Goal: Transaction & Acquisition: Purchase product/service

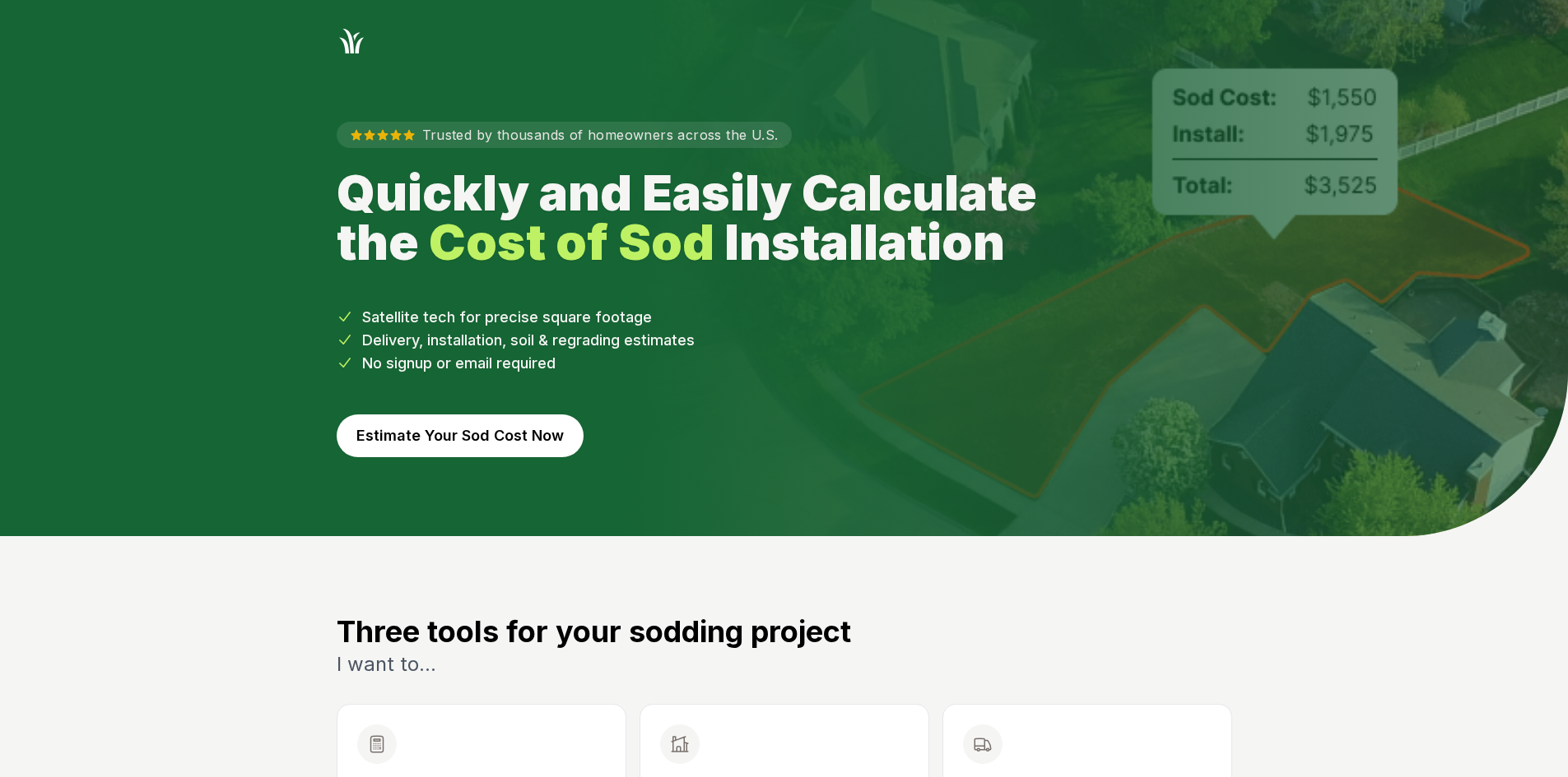
click at [447, 427] on button "Estimate Your Sod Cost Now" at bounding box center [460, 436] width 247 height 43
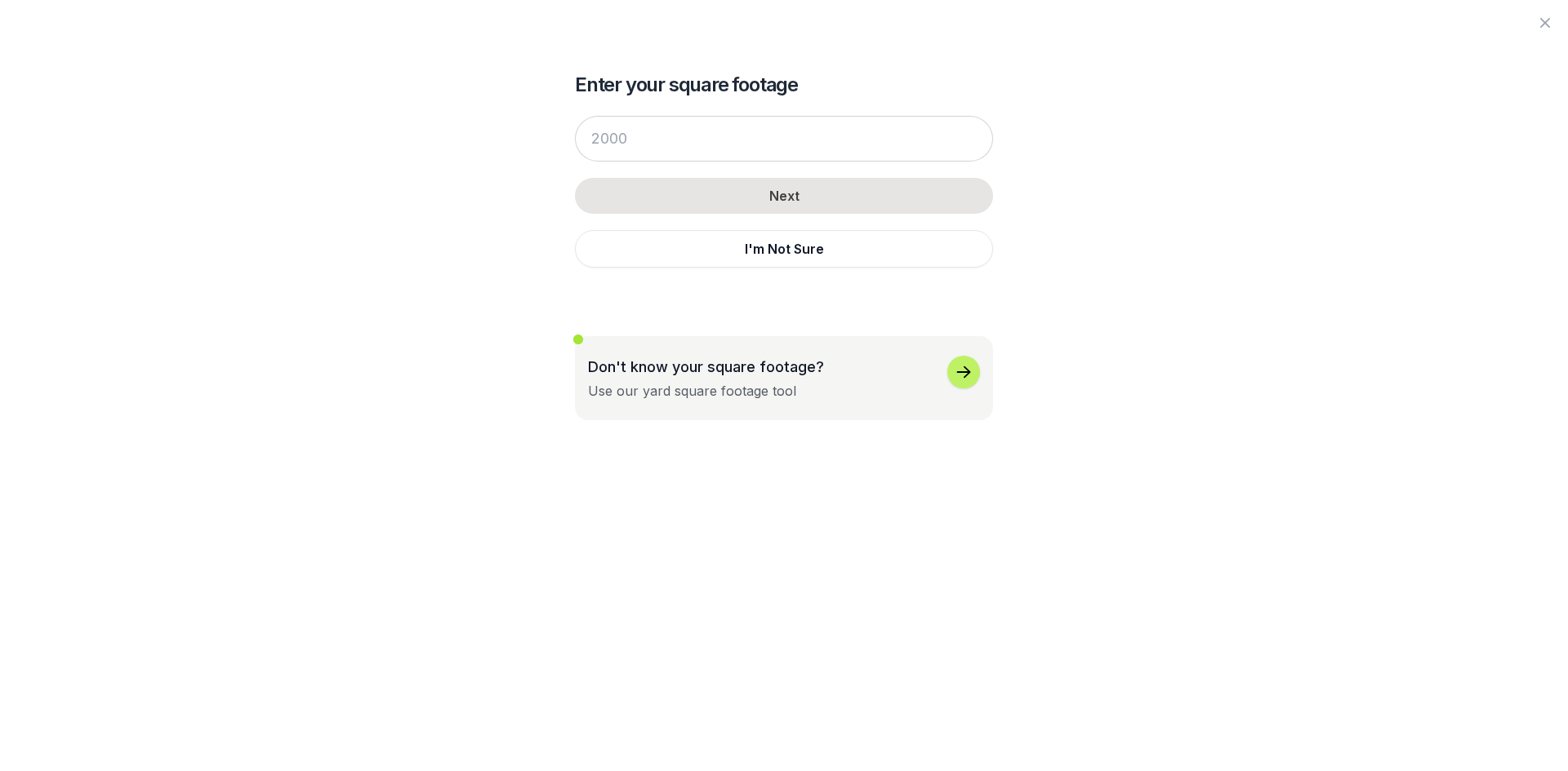
click at [753, 251] on button "I'm Not Sure" at bounding box center [784, 249] width 418 height 37
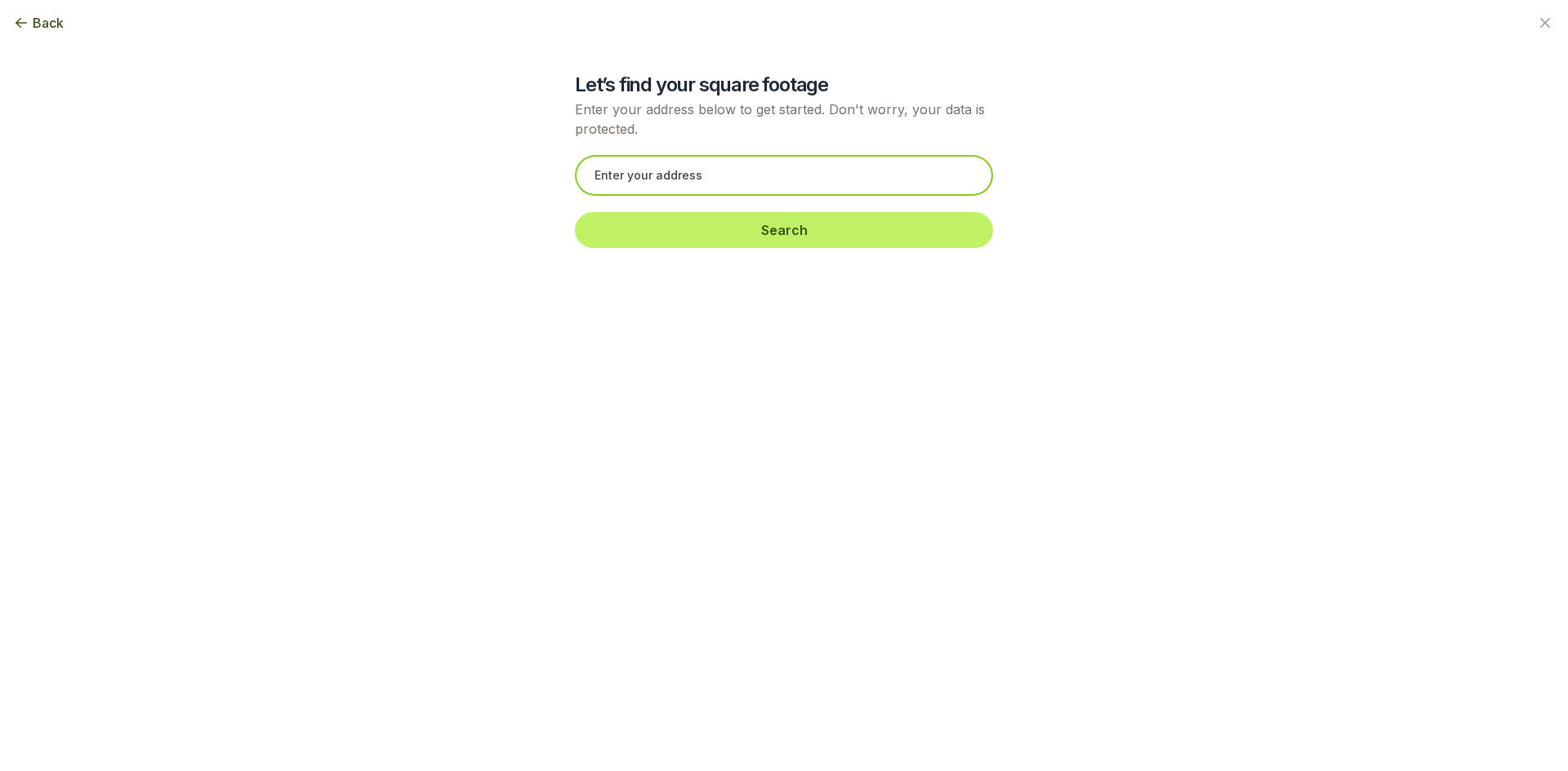
click at [601, 173] on input "text" at bounding box center [784, 175] width 418 height 41
paste input "[STREET_ADDRESS][PERSON_NAME]"
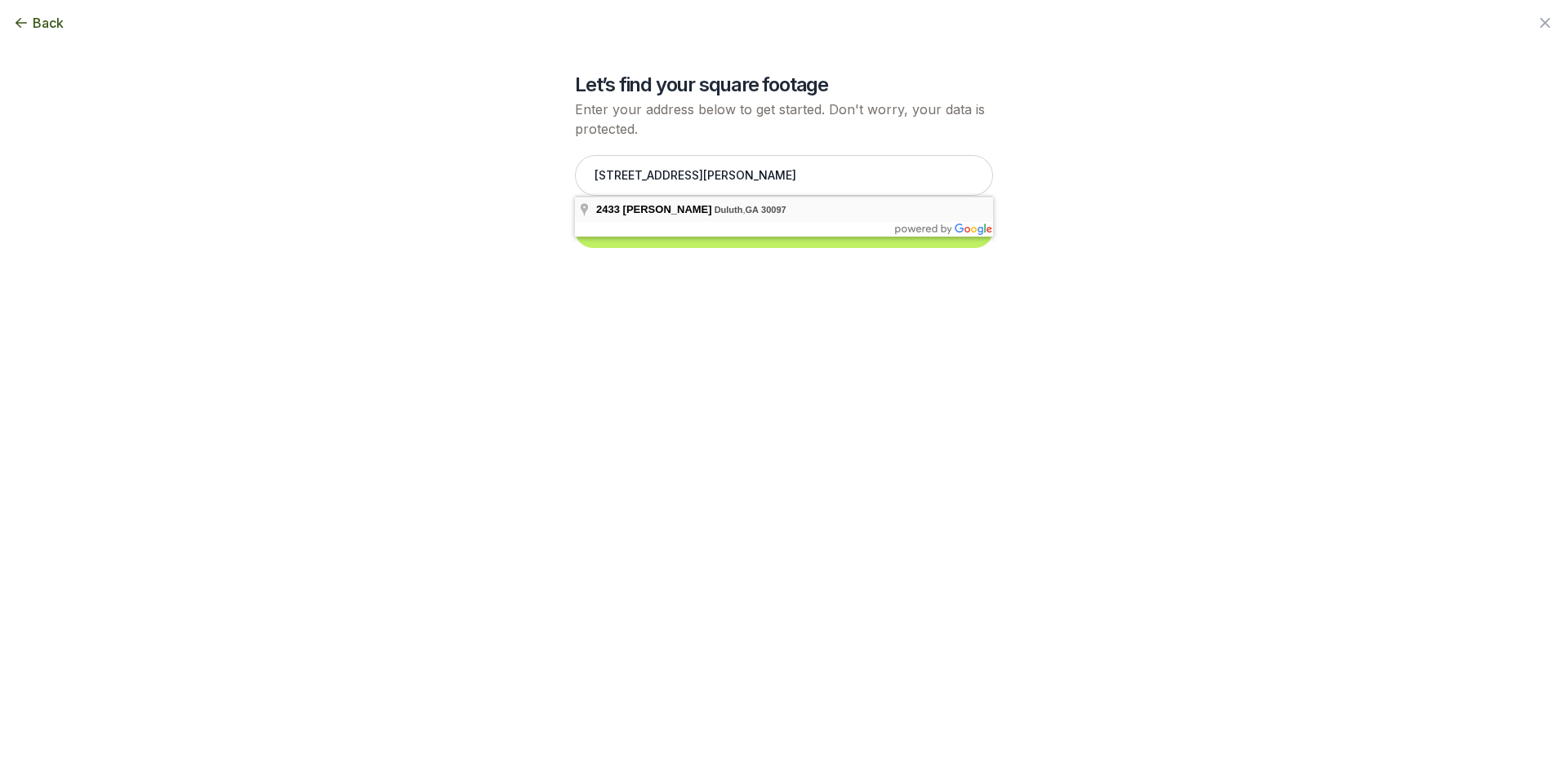
type input "[STREET_ADDRESS][PERSON_NAME]"
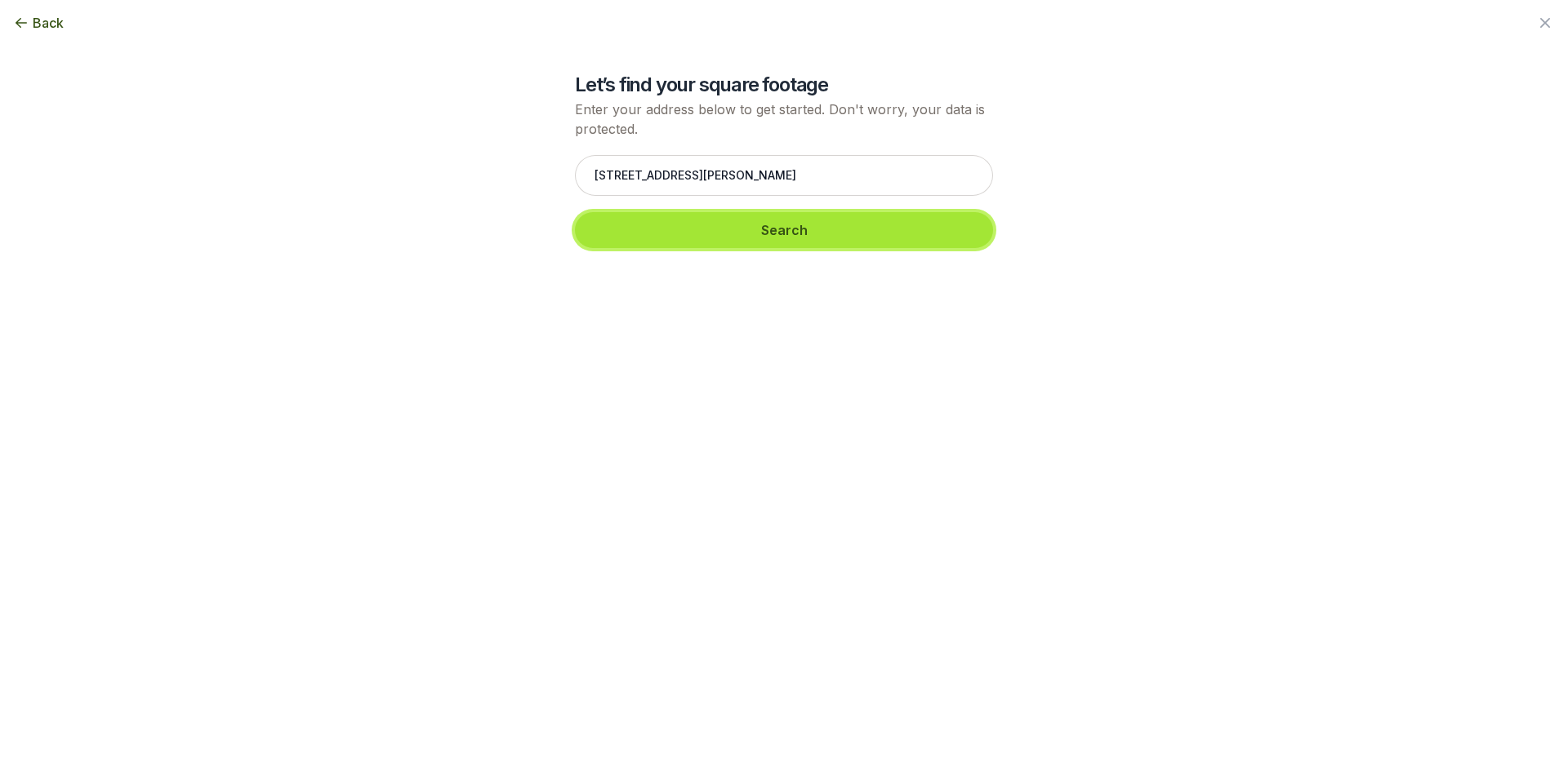
click at [635, 233] on button "Search" at bounding box center [784, 230] width 418 height 36
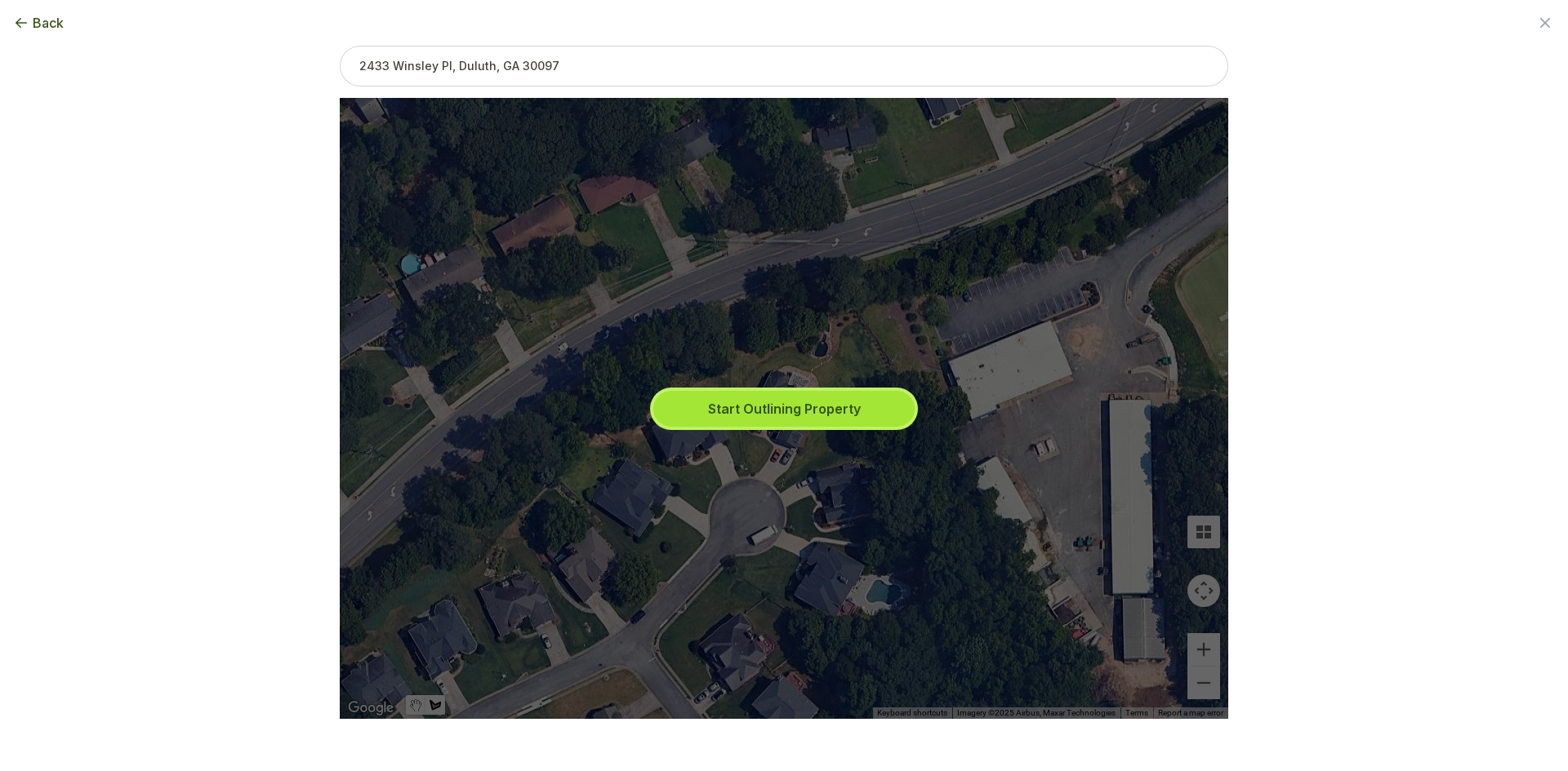
click at [734, 403] on button "Start Outlining Property" at bounding box center [784, 408] width 261 height 36
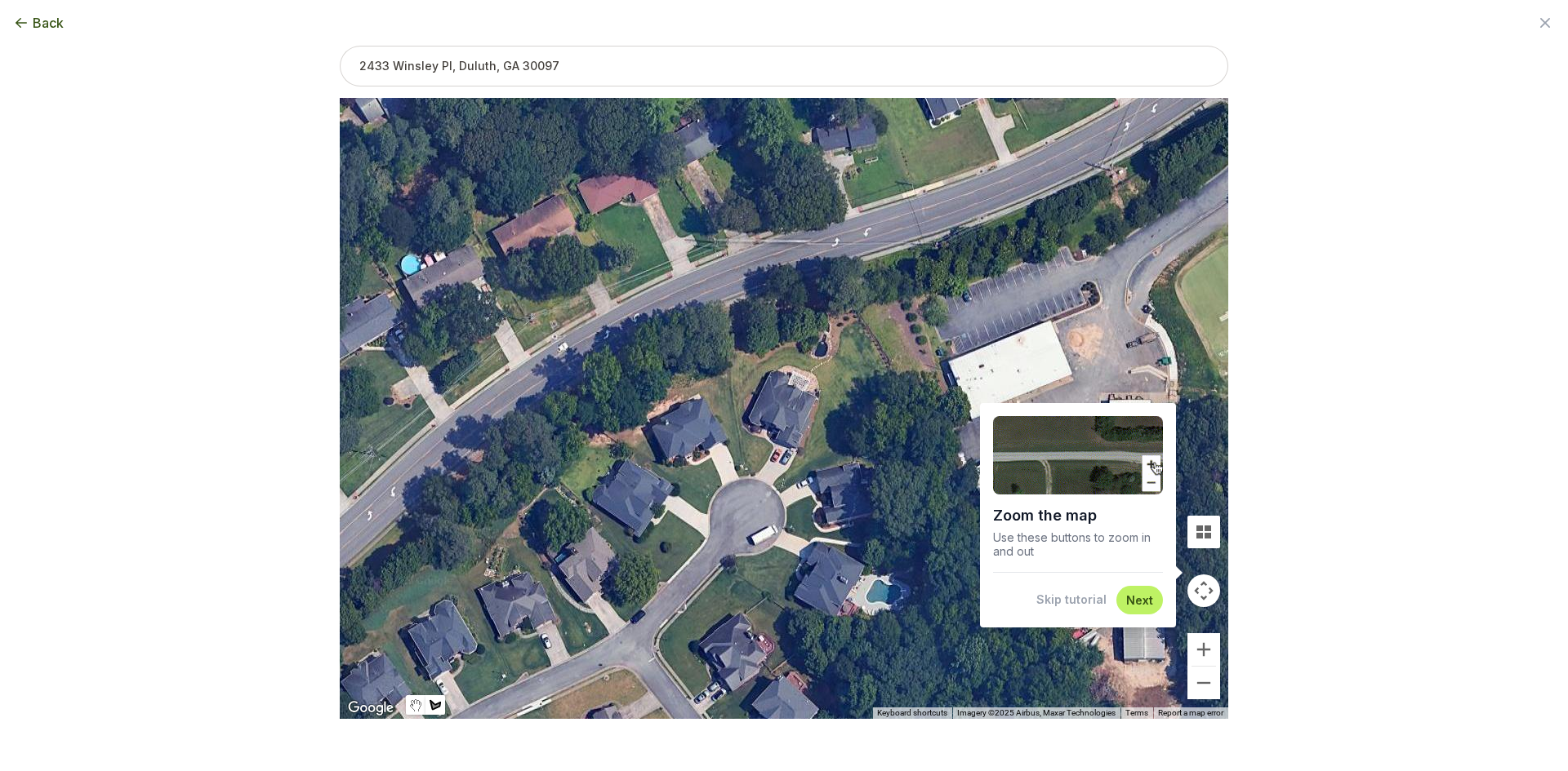
click at [1065, 607] on button "Skip tutorial" at bounding box center [1071, 600] width 71 height 17
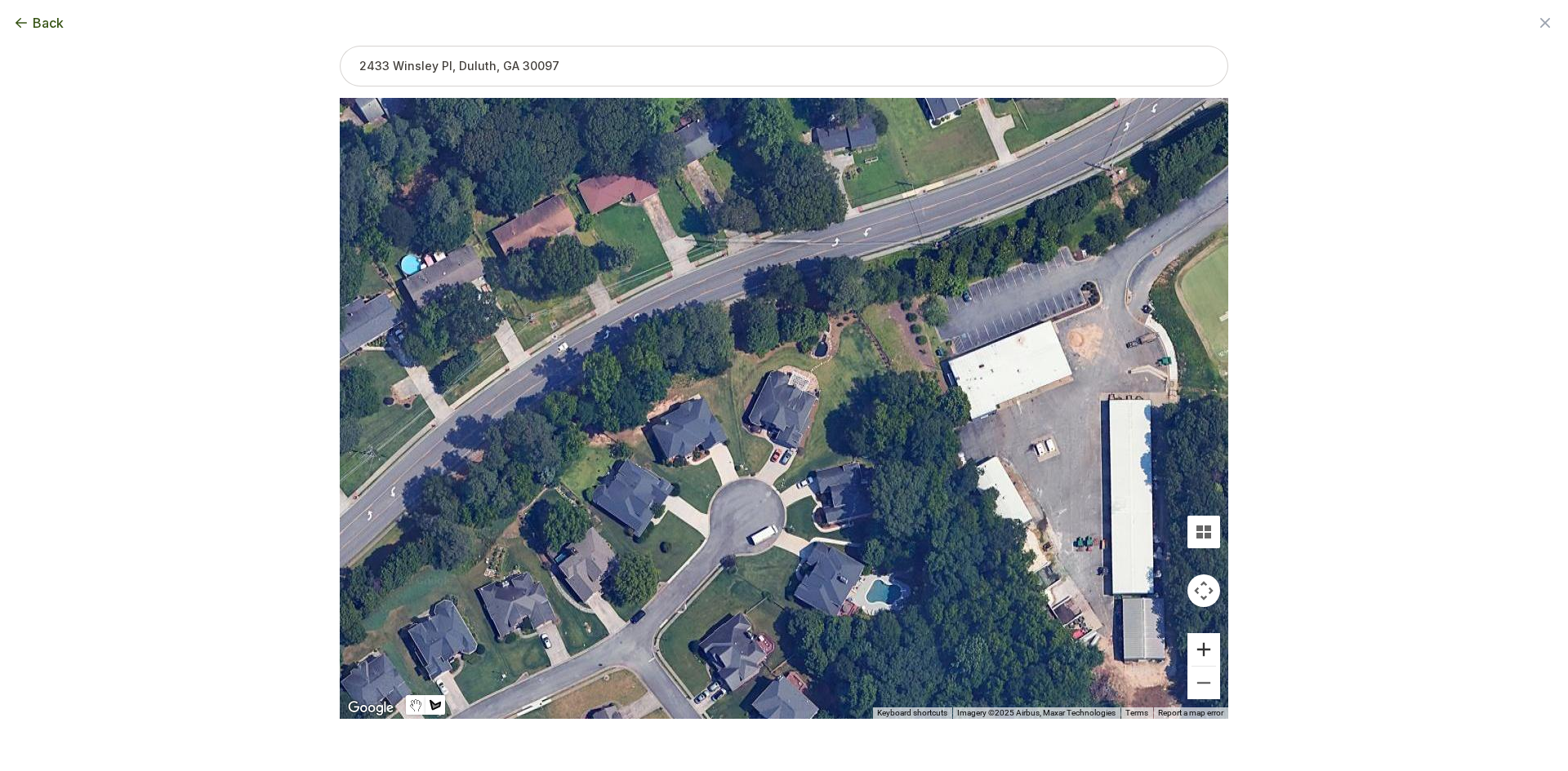
click at [1202, 649] on button "Zoom in" at bounding box center [1203, 649] width 32 height 32
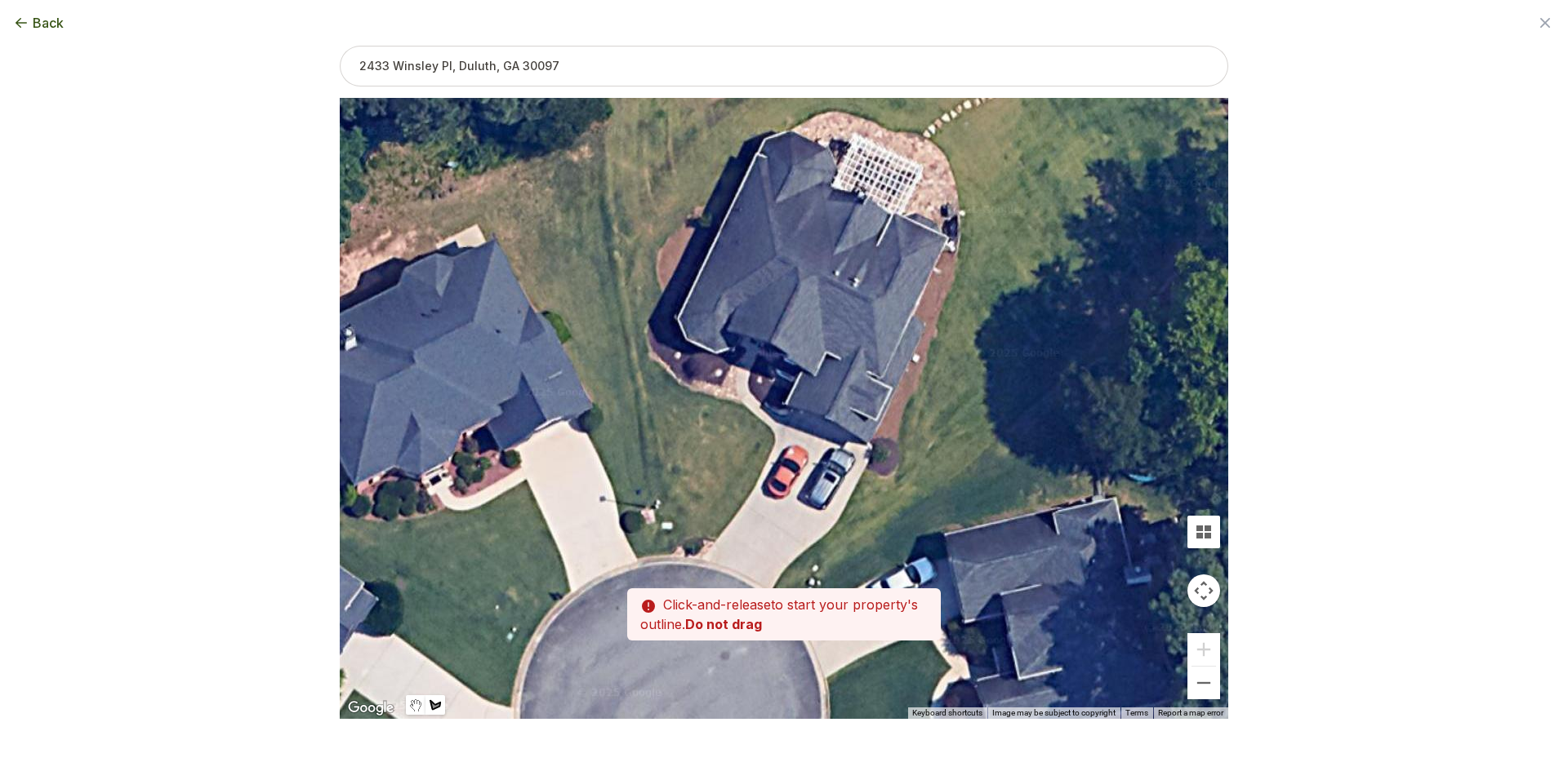
drag, startPoint x: 830, startPoint y: 556, endPoint x: 858, endPoint y: 454, distance: 105.8
click at [858, 454] on div at bounding box center [784, 408] width 888 height 621
click at [716, 541] on div at bounding box center [784, 408] width 888 height 621
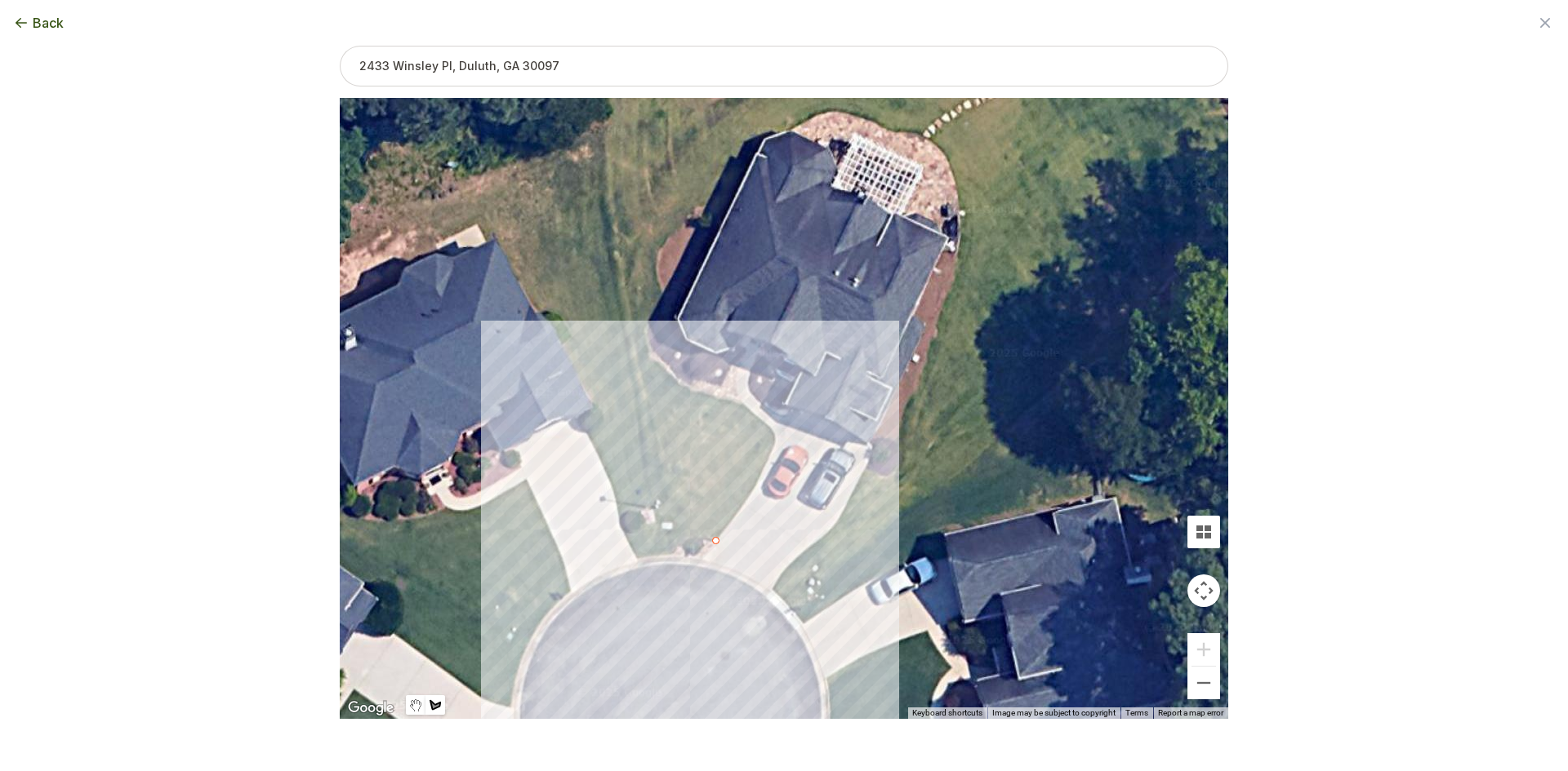
click at [687, 538] on div at bounding box center [784, 408] width 888 height 621
click at [674, 553] on div at bounding box center [784, 408] width 888 height 621
click at [661, 556] on div at bounding box center [784, 408] width 888 height 621
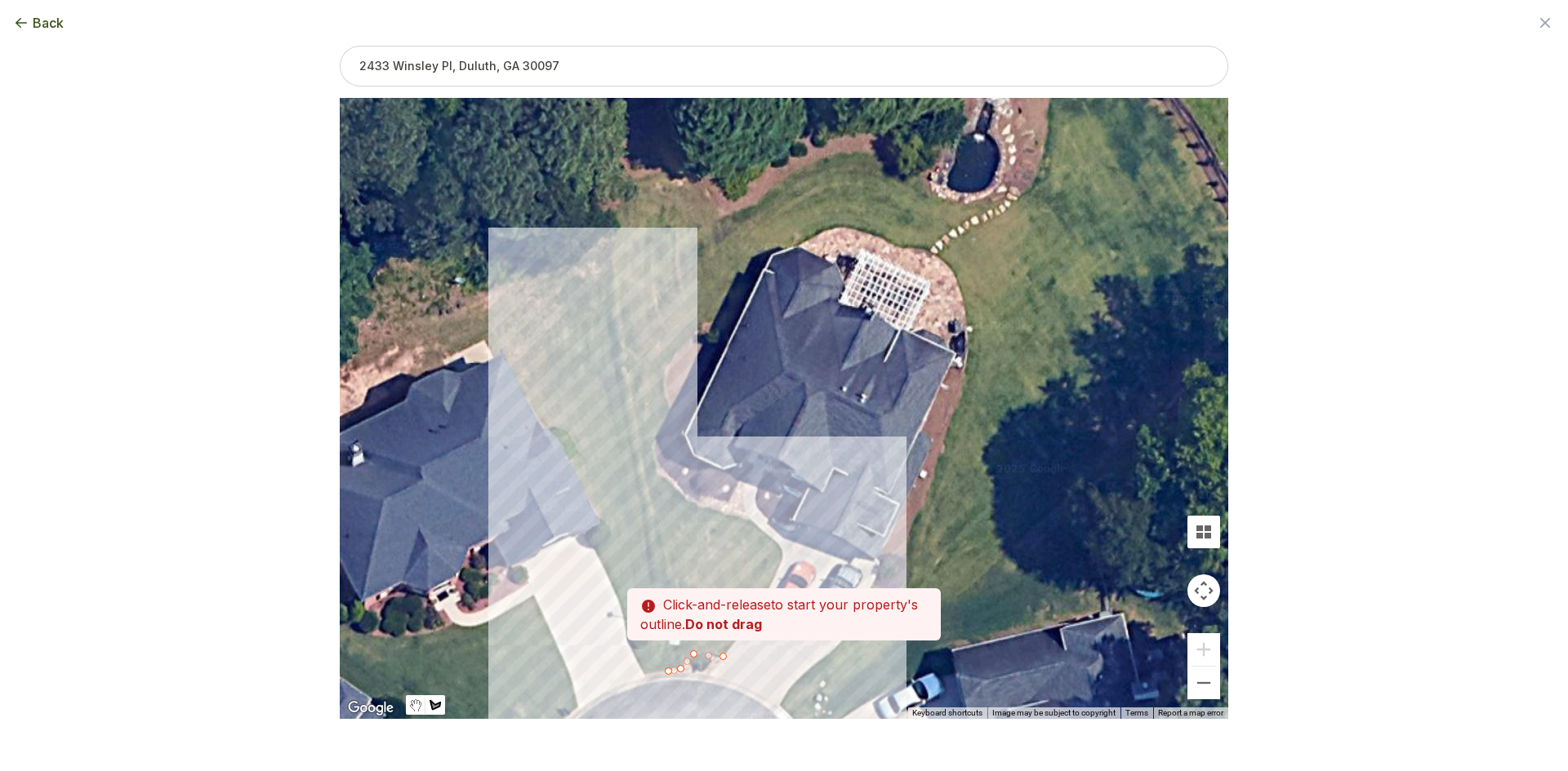
drag, startPoint x: 613, startPoint y: 179, endPoint x: 616, endPoint y: 281, distance: 102.0
click at [620, 302] on div at bounding box center [784, 408] width 888 height 621
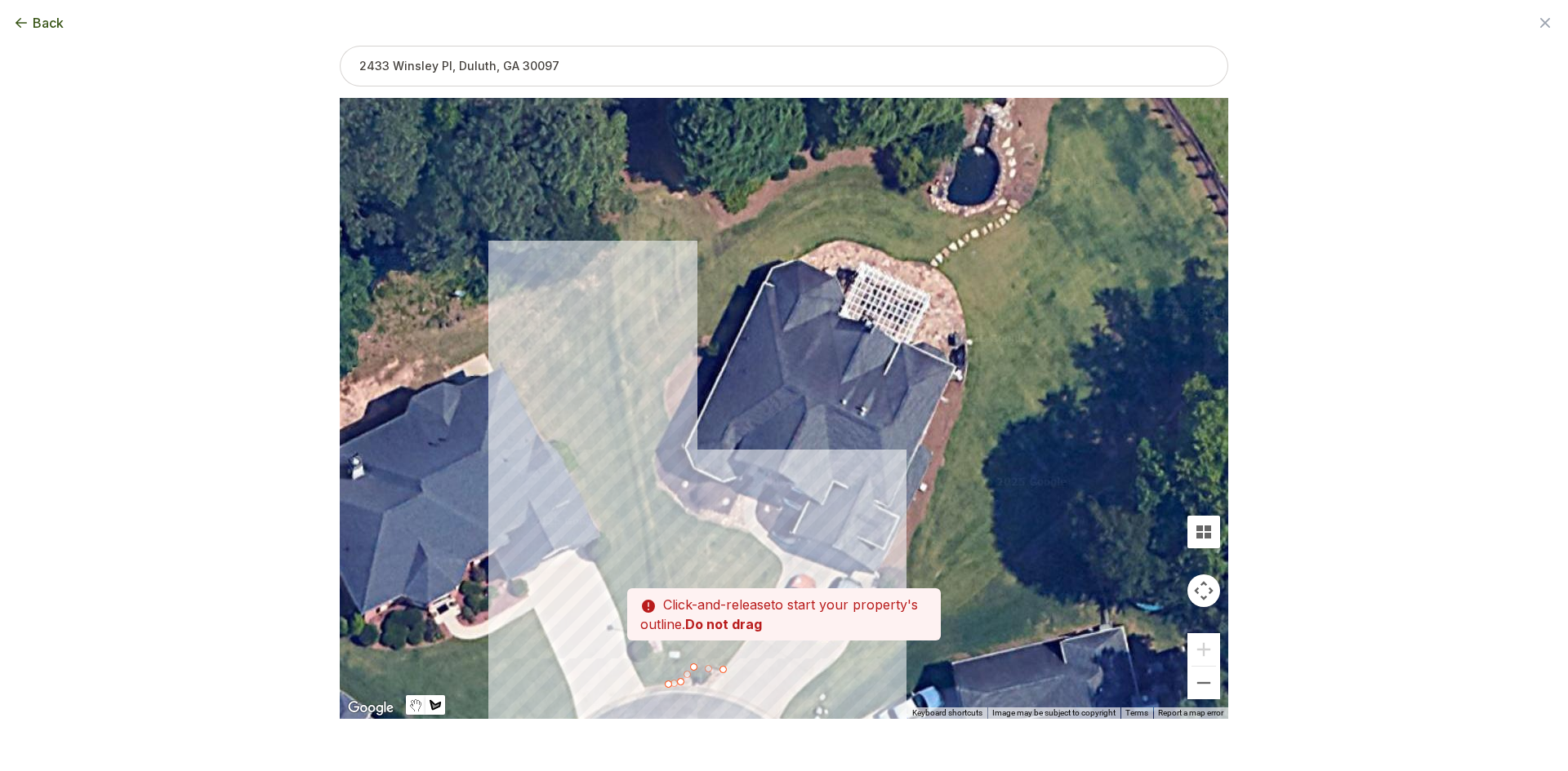
click at [610, 256] on div at bounding box center [784, 408] width 888 height 621
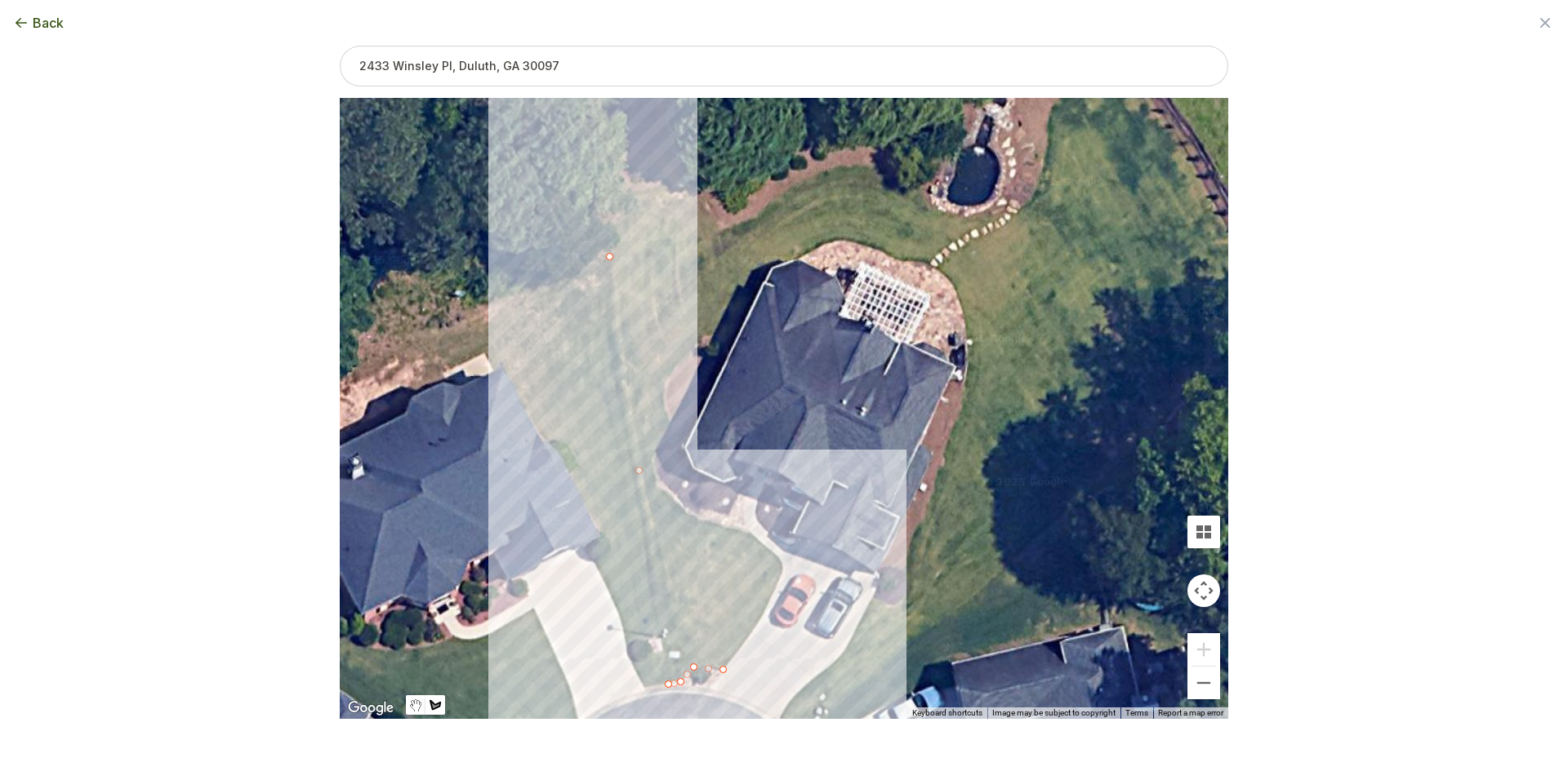
click at [620, 220] on div at bounding box center [784, 408] width 888 height 621
click at [641, 193] on div at bounding box center [784, 408] width 888 height 621
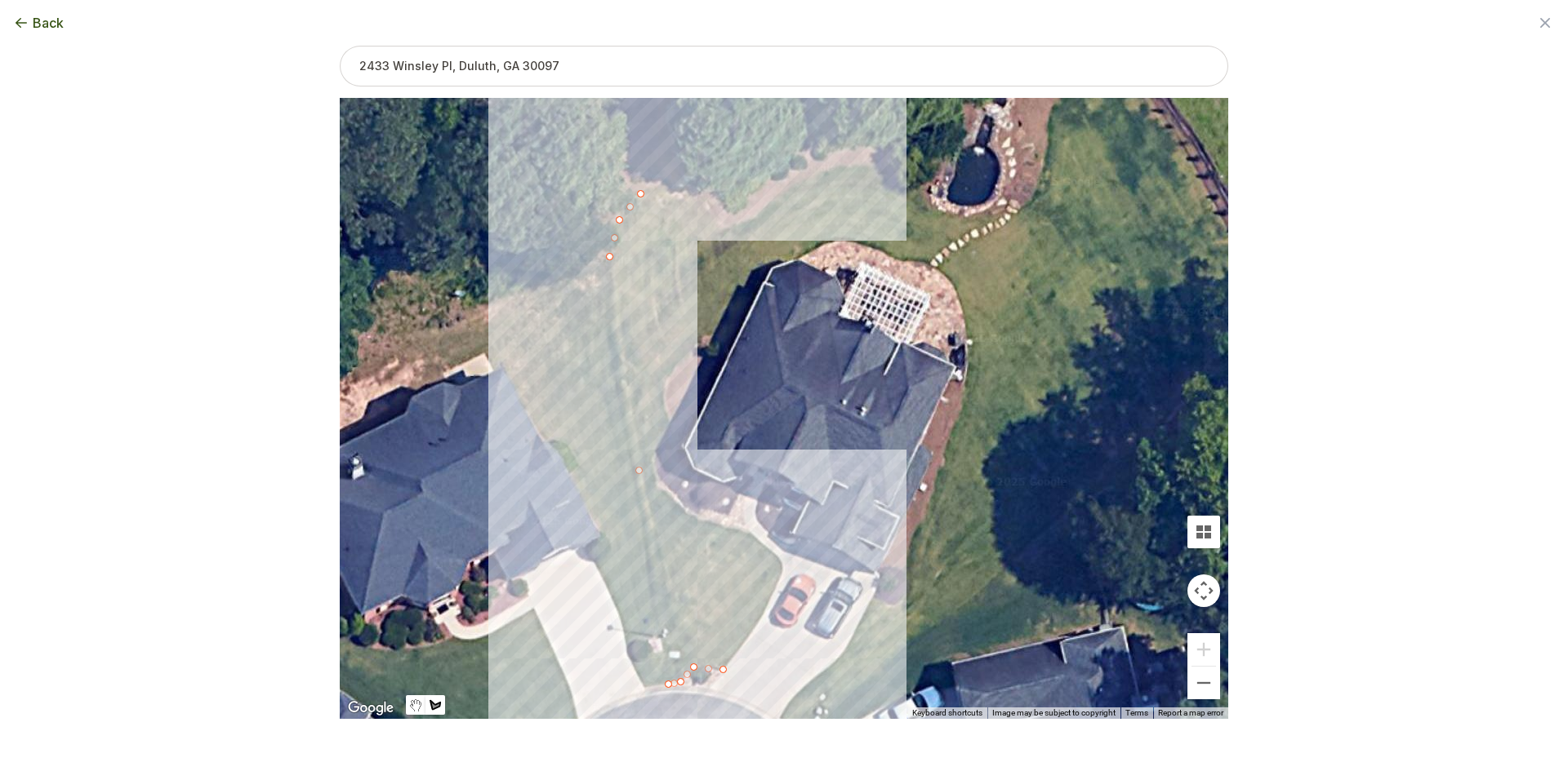
click at [688, 195] on div at bounding box center [784, 408] width 888 height 621
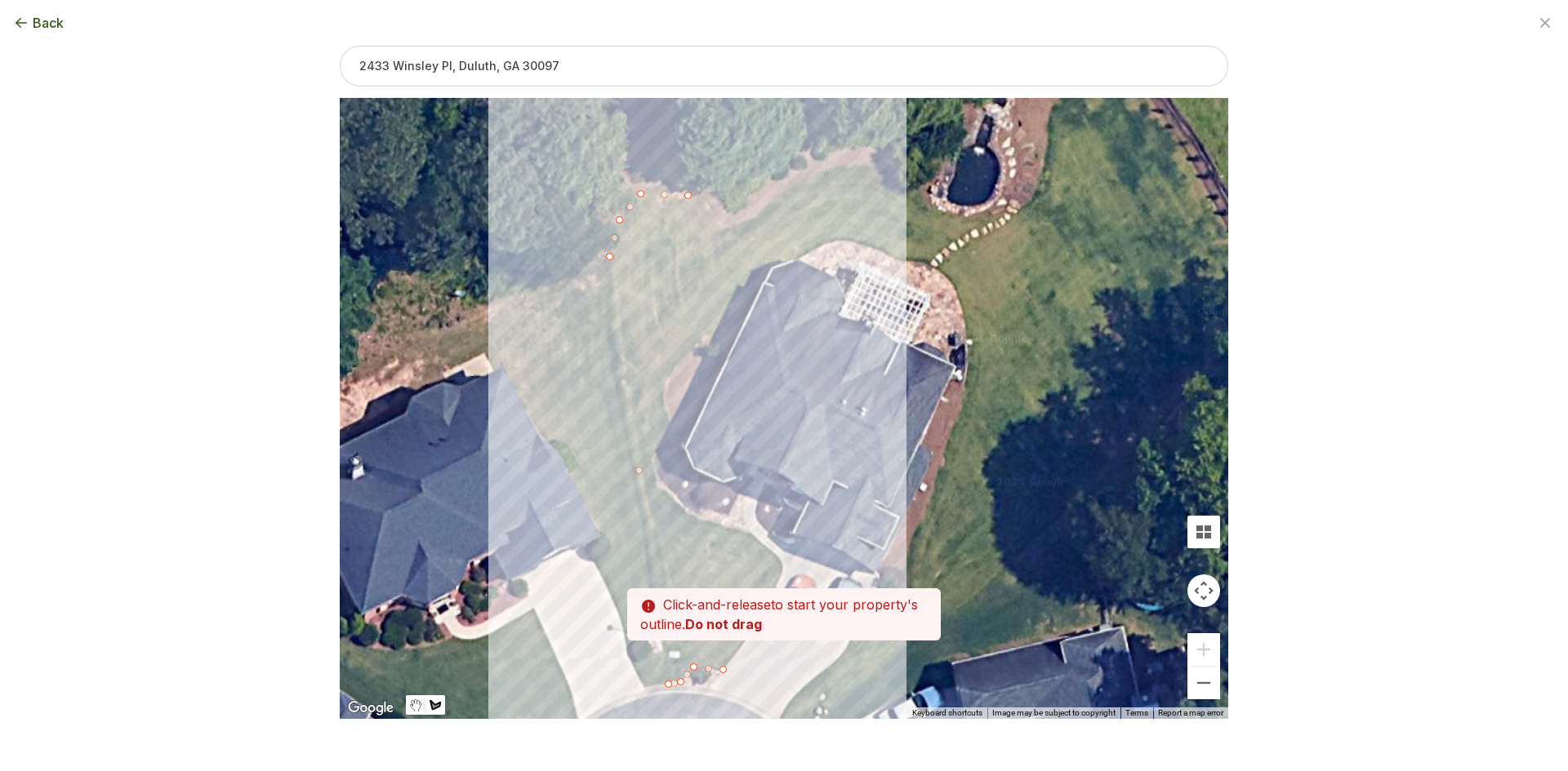
click at [717, 225] on div at bounding box center [784, 408] width 888 height 621
click at [770, 263] on div at bounding box center [784, 408] width 888 height 621
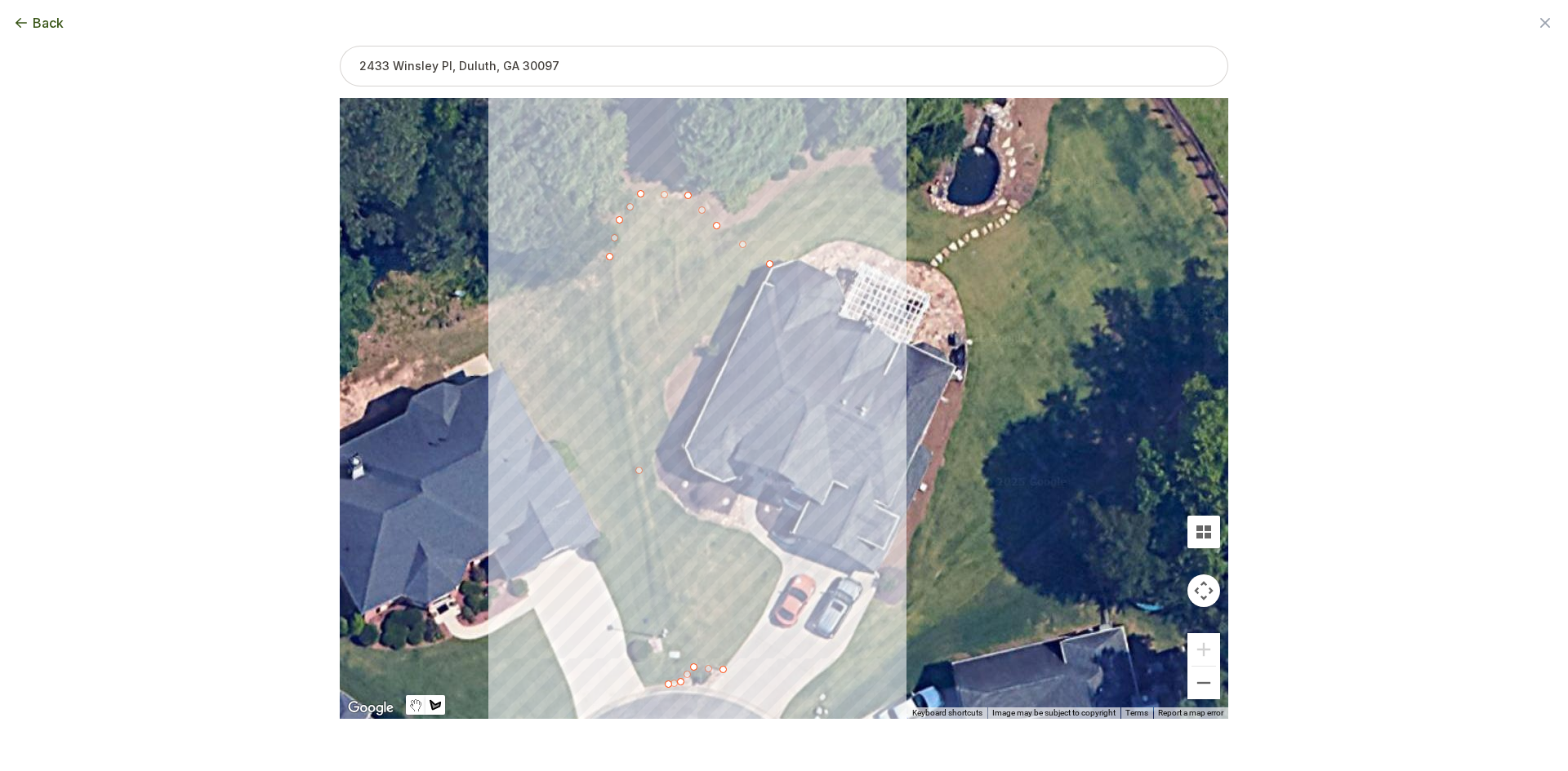
click at [736, 332] on div at bounding box center [784, 408] width 888 height 621
click at [704, 335] on div at bounding box center [784, 408] width 888 height 621
click at [667, 379] on div at bounding box center [784, 408] width 888 height 621
click at [665, 409] on div at bounding box center [784, 408] width 888 height 621
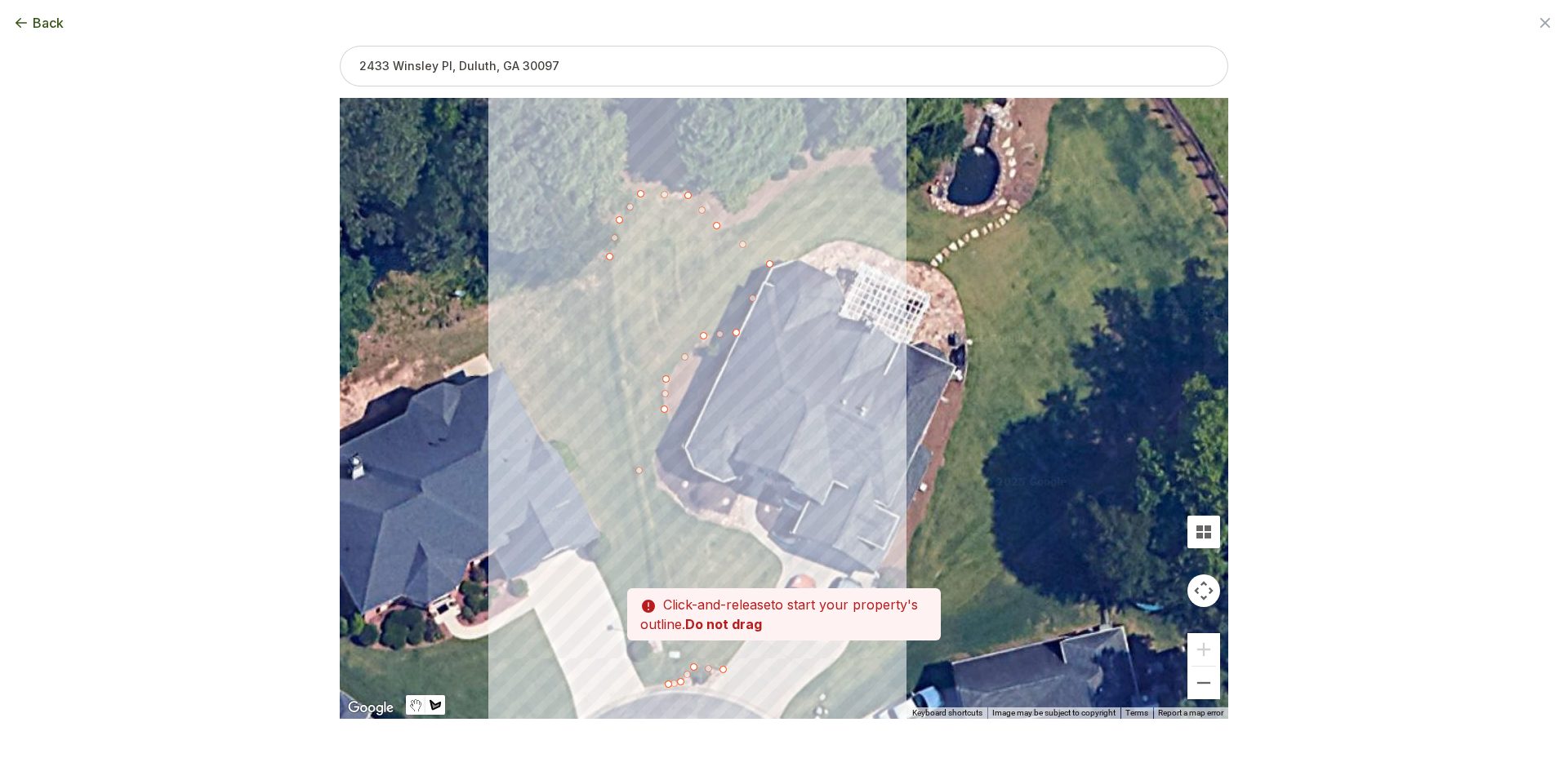
click at [670, 425] on div at bounding box center [784, 408] width 888 height 621
click at [670, 441] on div at bounding box center [784, 408] width 888 height 621
click at [658, 456] on div at bounding box center [784, 408] width 888 height 621
click at [657, 483] on div at bounding box center [784, 408] width 888 height 621
click at [679, 504] on div at bounding box center [784, 408] width 888 height 621
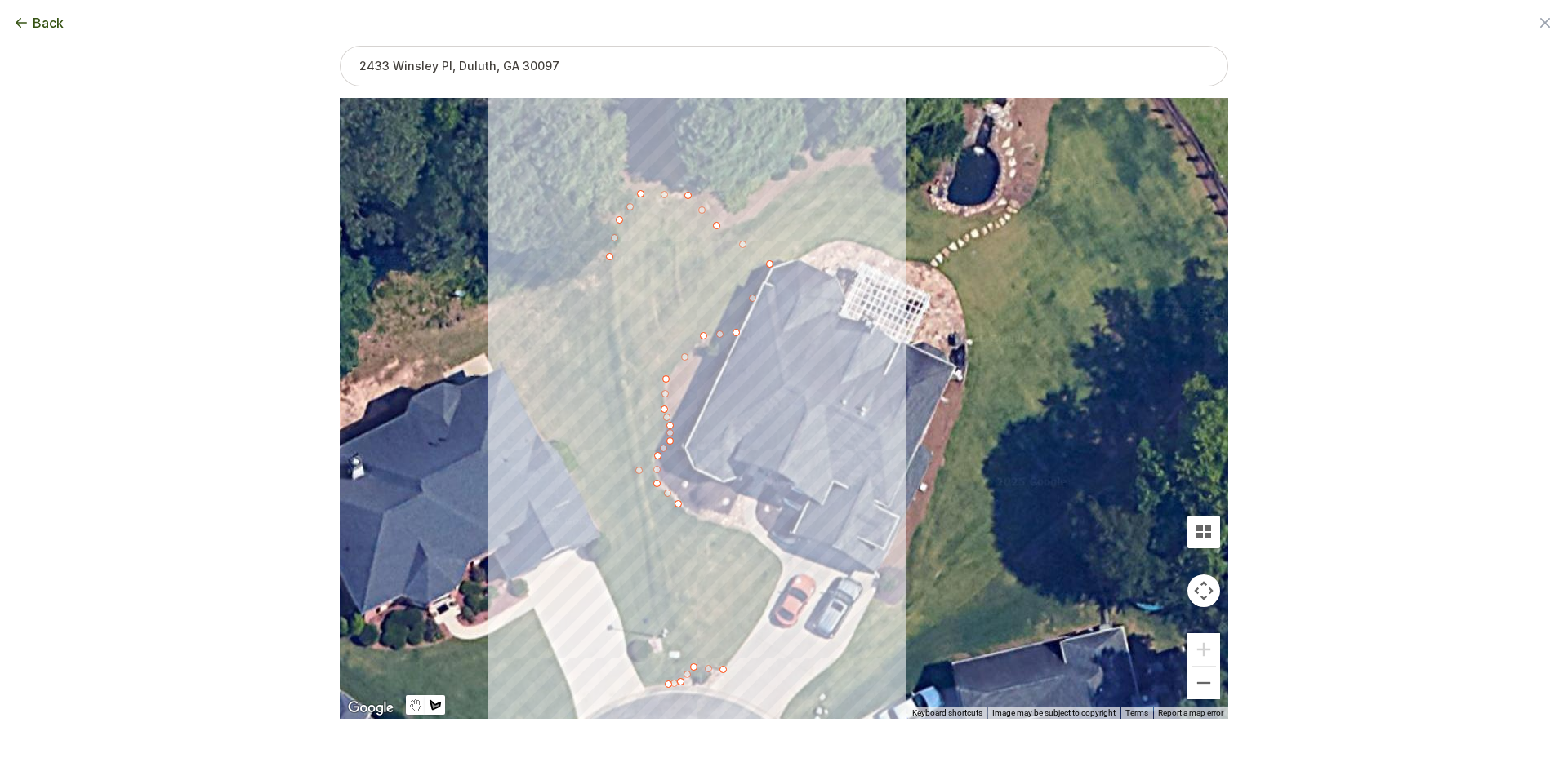
click at [703, 522] on div at bounding box center [784, 408] width 888 height 621
click at [752, 532] on div at bounding box center [784, 408] width 888 height 621
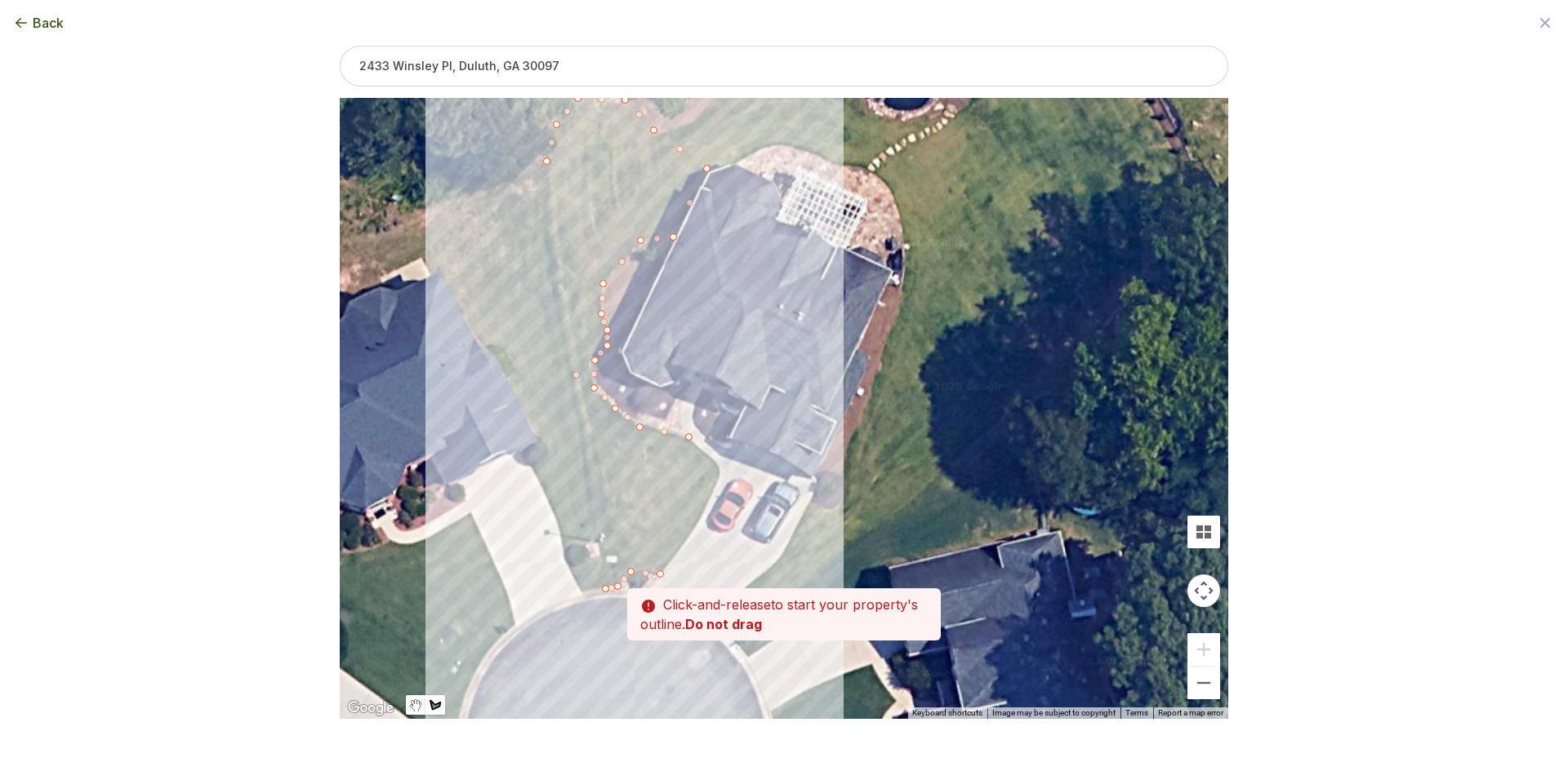
drag, startPoint x: 784, startPoint y: 559, endPoint x: 708, endPoint y: 449, distance: 133.7
click at [708, 449] on div at bounding box center [784, 408] width 888 height 621
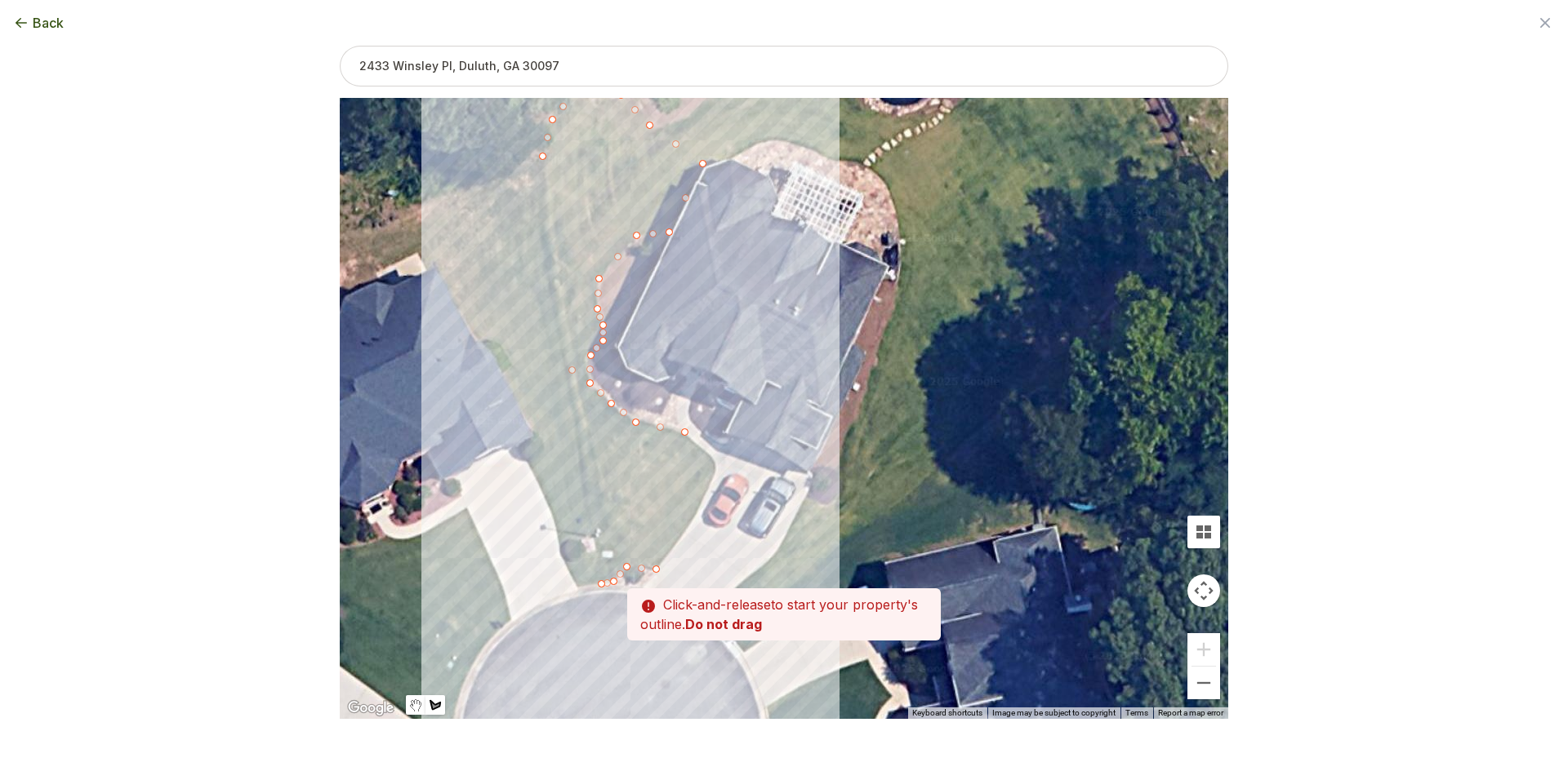
click at [716, 464] on div at bounding box center [784, 408] width 888 height 621
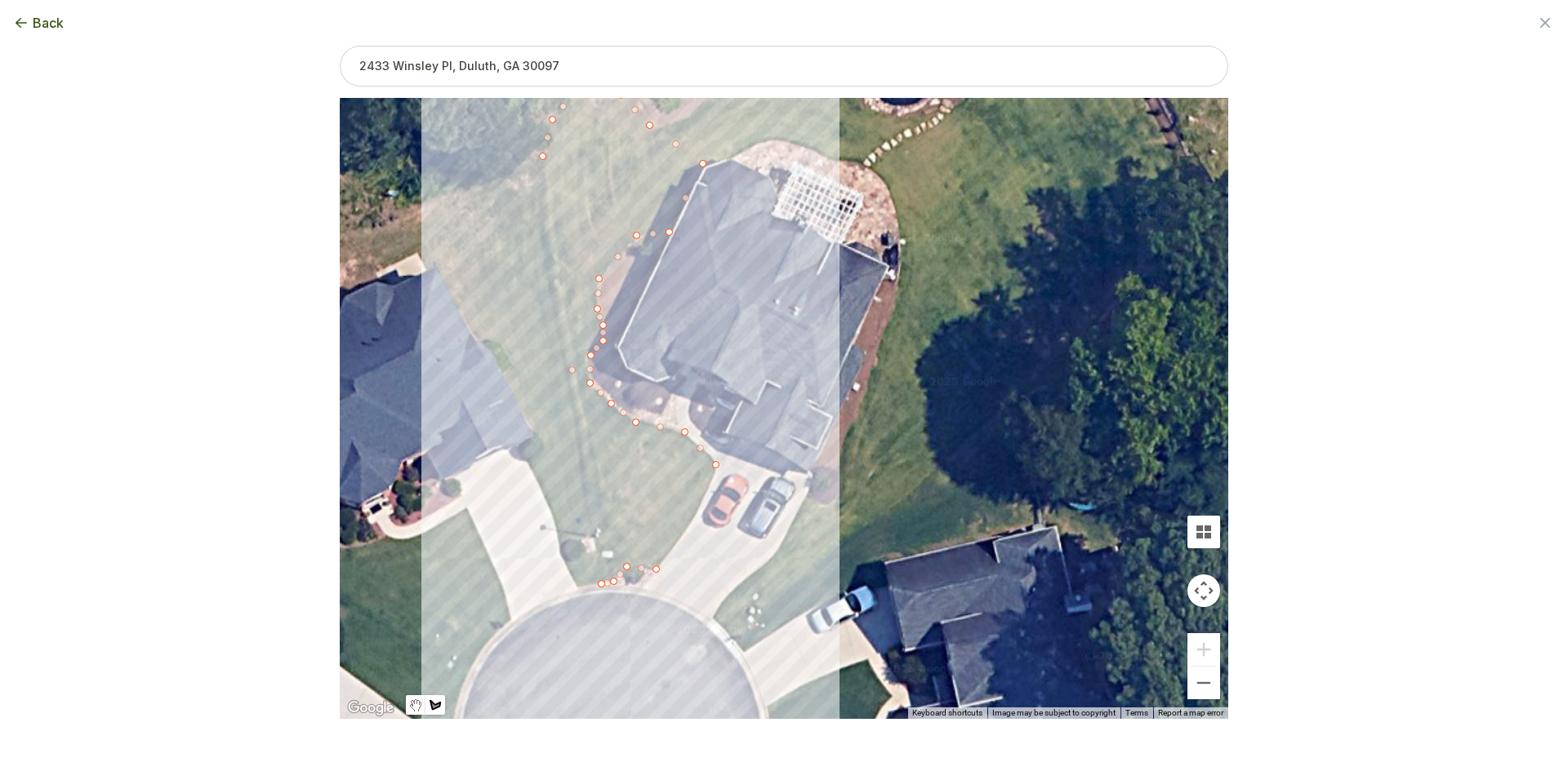
click at [706, 491] on div at bounding box center [784, 408] width 888 height 621
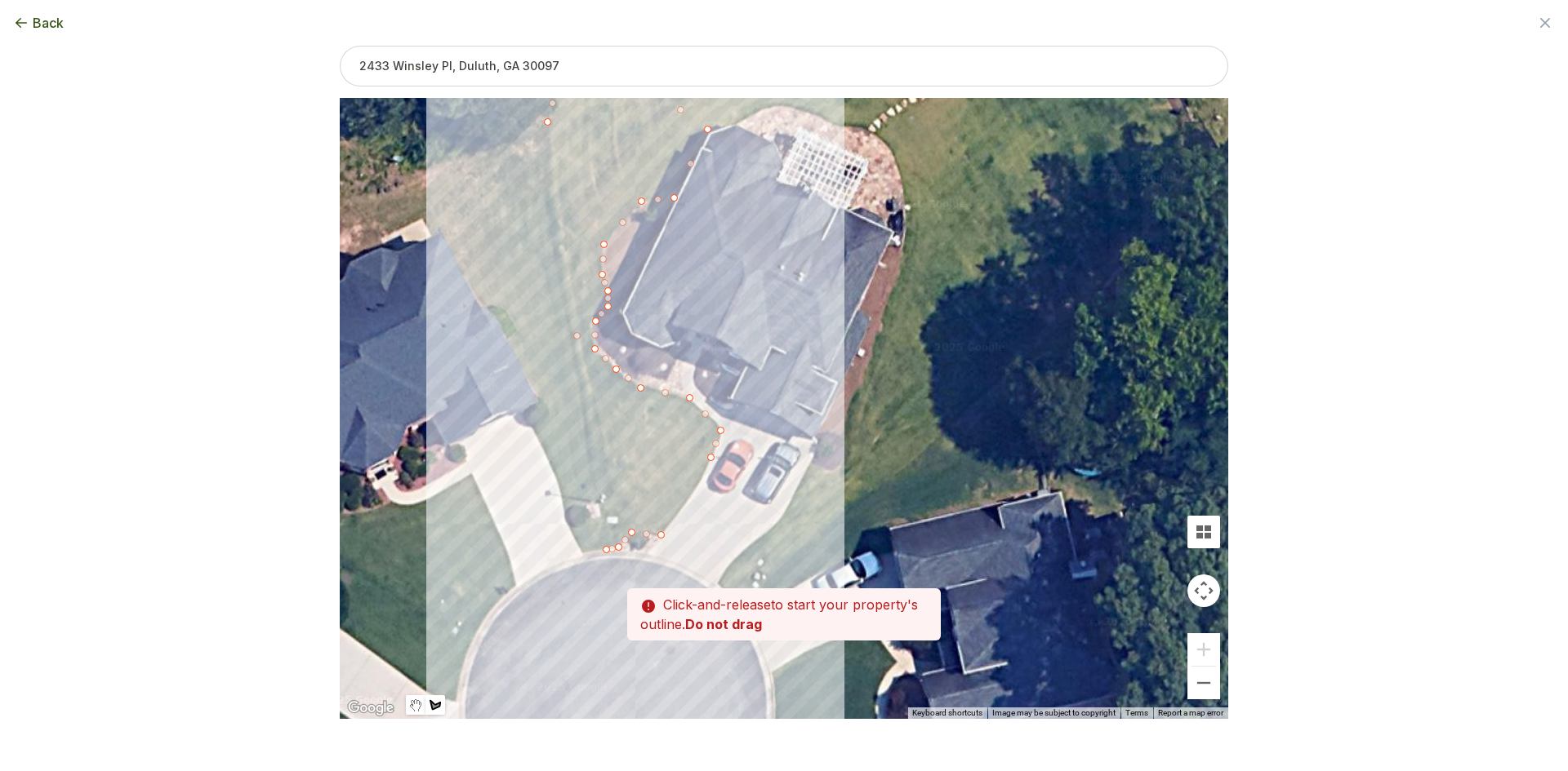
drag, startPoint x: 694, startPoint y: 524, endPoint x: 699, endPoint y: 480, distance: 44.3
click at [699, 480] on div at bounding box center [784, 408] width 888 height 621
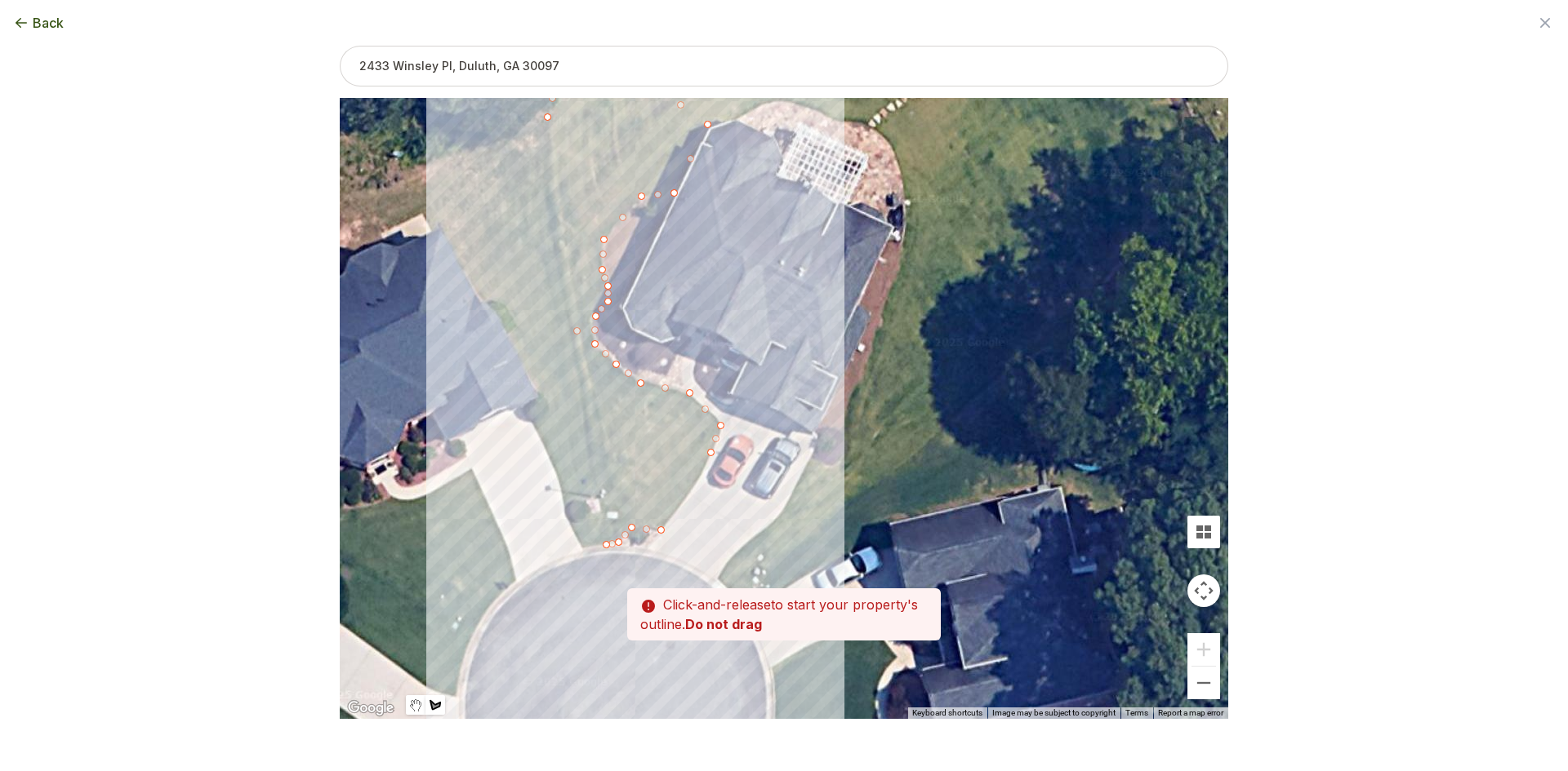
click at [694, 487] on div at bounding box center [784, 408] width 888 height 621
click at [657, 533] on div at bounding box center [784, 408] width 888 height 621
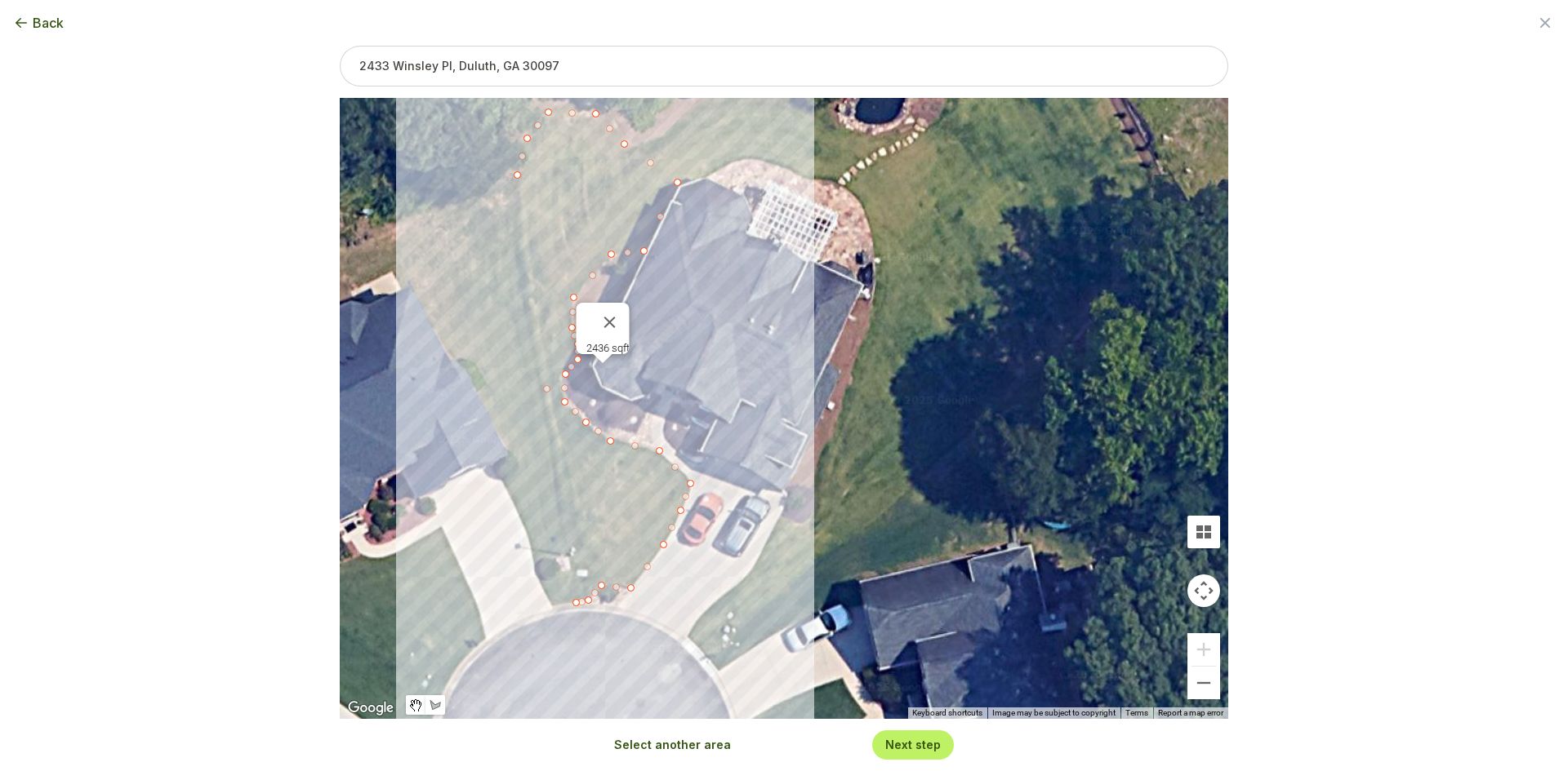
drag, startPoint x: 769, startPoint y: 291, endPoint x: 738, endPoint y: 332, distance: 51.4
click at [739, 332] on div "2436 sqft" at bounding box center [784, 408] width 888 height 621
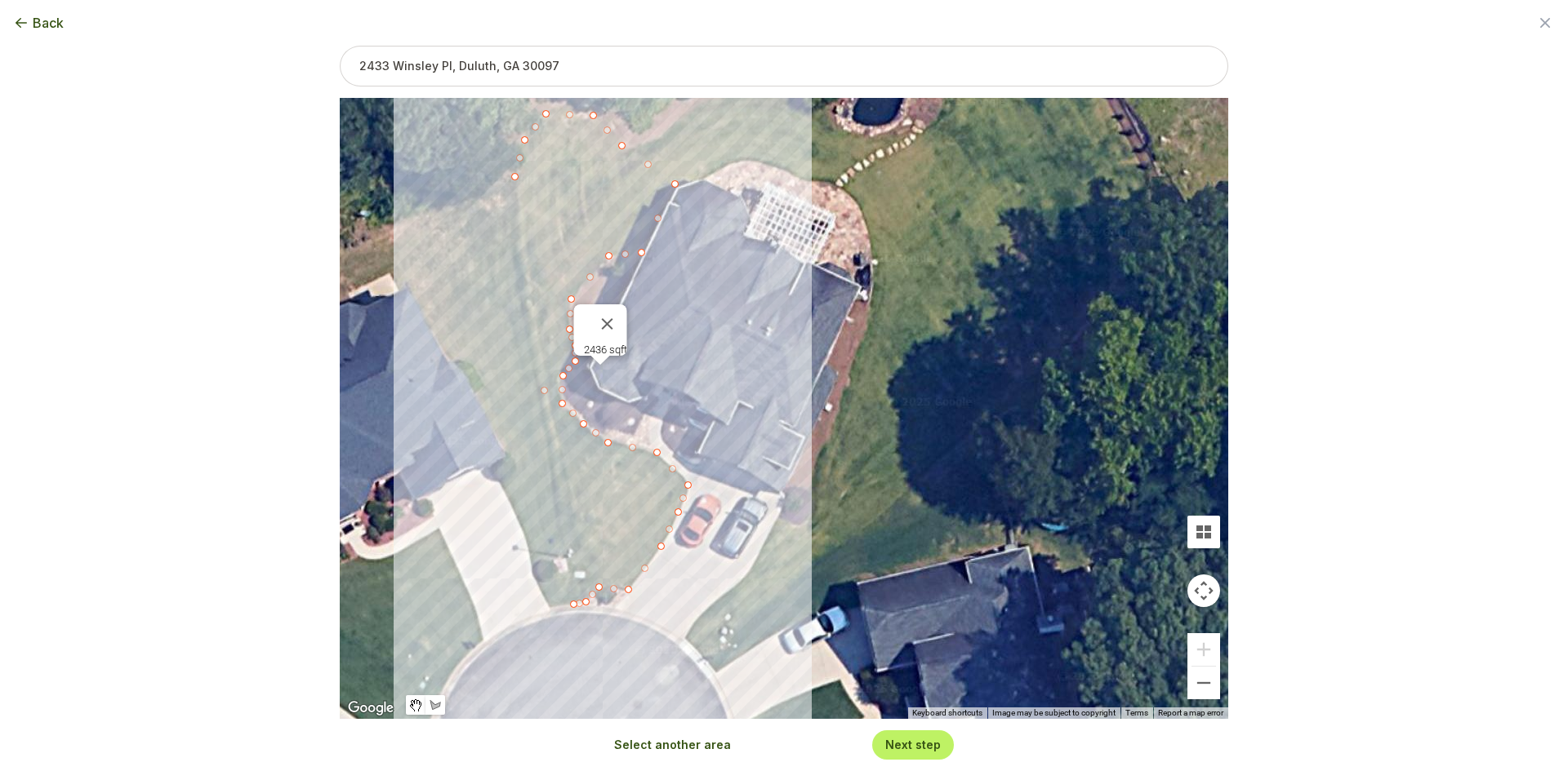
drag, startPoint x: 672, startPoint y: 749, endPoint x: 674, endPoint y: 719, distance: 30.1
click at [671, 749] on button "Select another area" at bounding box center [672, 745] width 117 height 17
click at [703, 656] on div at bounding box center [784, 408] width 888 height 621
click at [683, 638] on div at bounding box center [784, 408] width 888 height 621
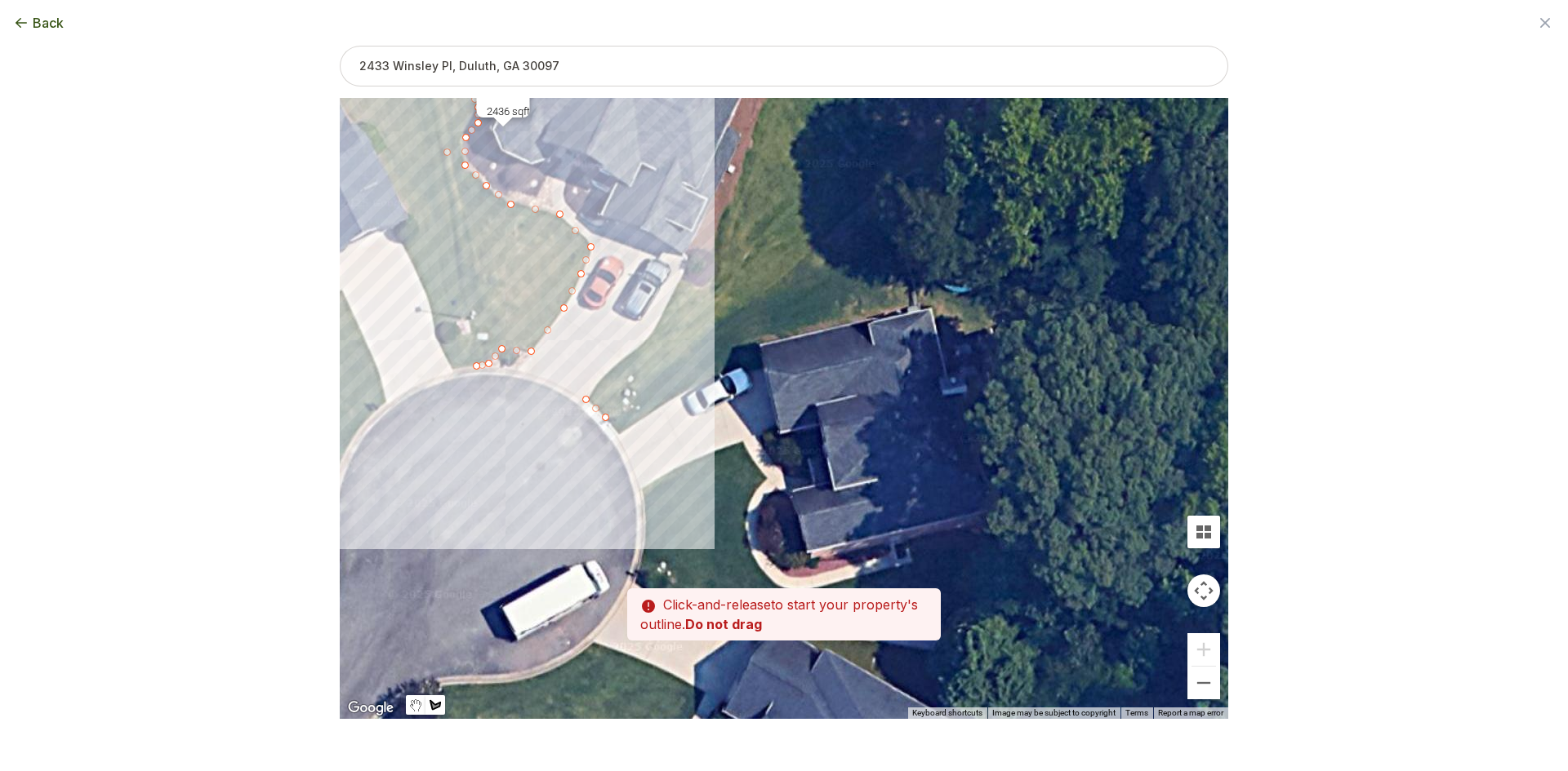
drag, startPoint x: 736, startPoint y: 544, endPoint x: 640, endPoint y: 310, distance: 252.9
click at [640, 310] on div at bounding box center [784, 408] width 888 height 621
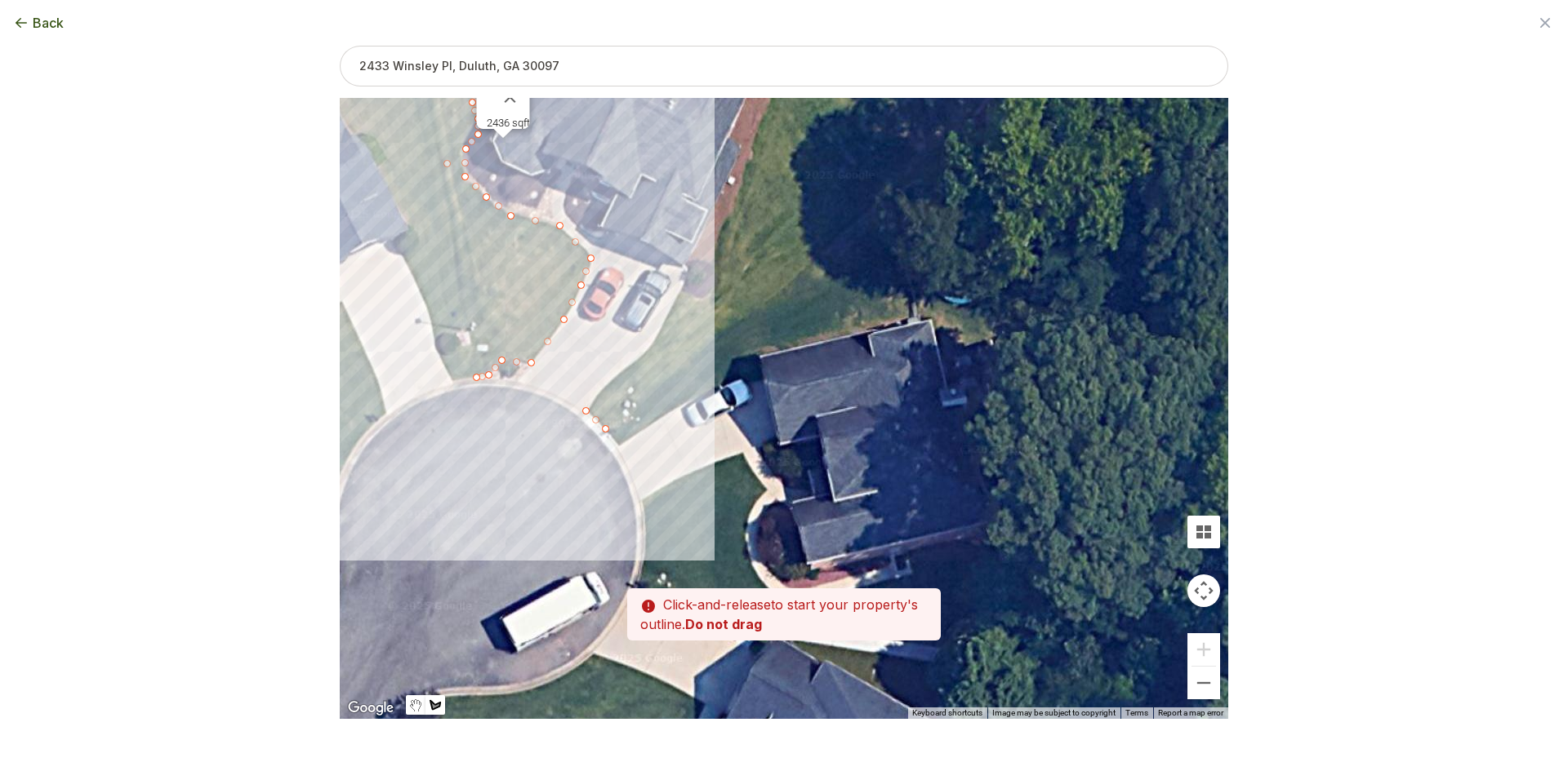
click at [612, 379] on div at bounding box center [784, 408] width 888 height 621
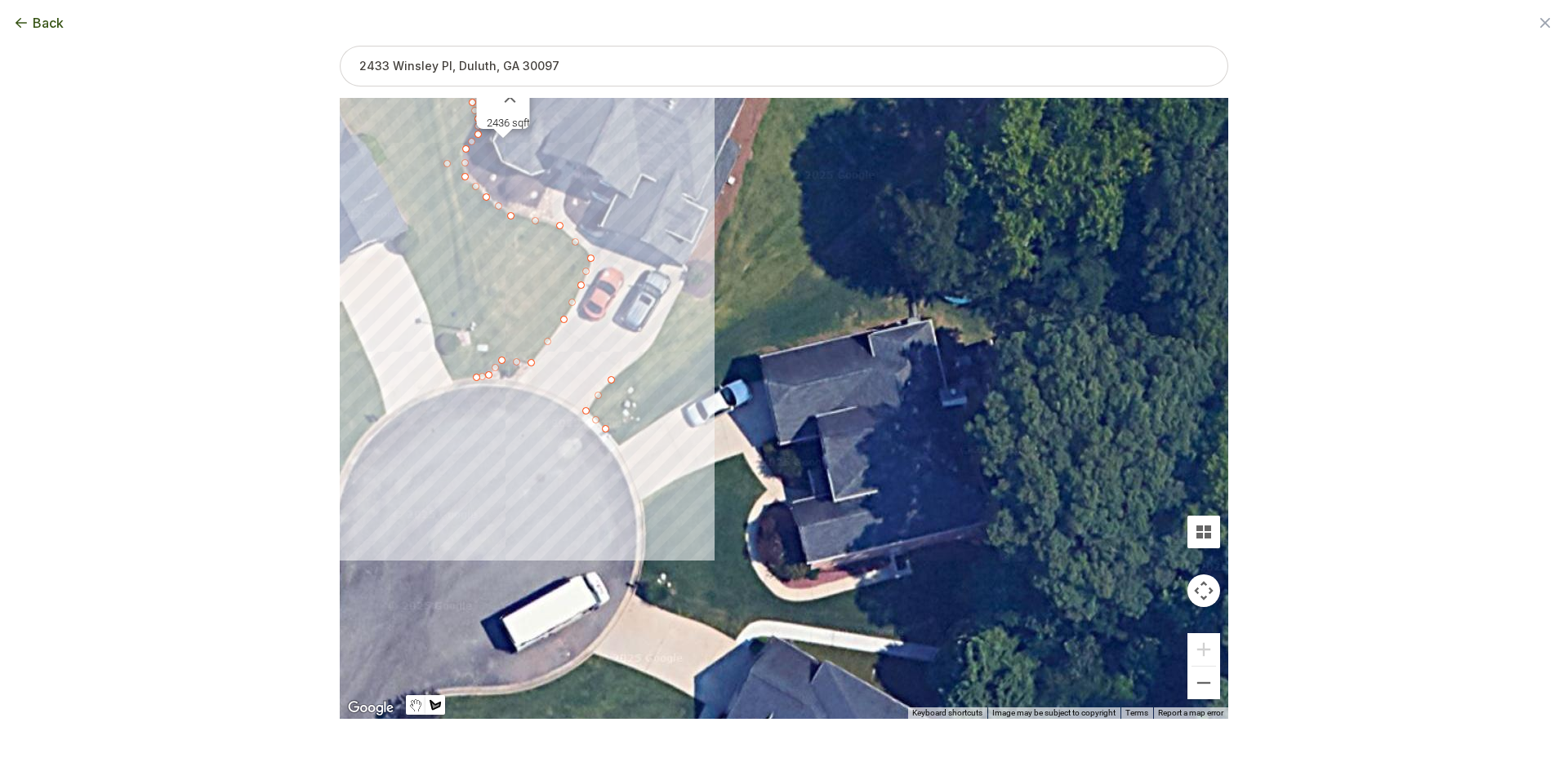
click at [647, 350] on div at bounding box center [784, 408] width 888 height 621
click at [681, 292] on div at bounding box center [784, 408] width 888 height 621
click at [695, 298] on div at bounding box center [784, 408] width 888 height 621
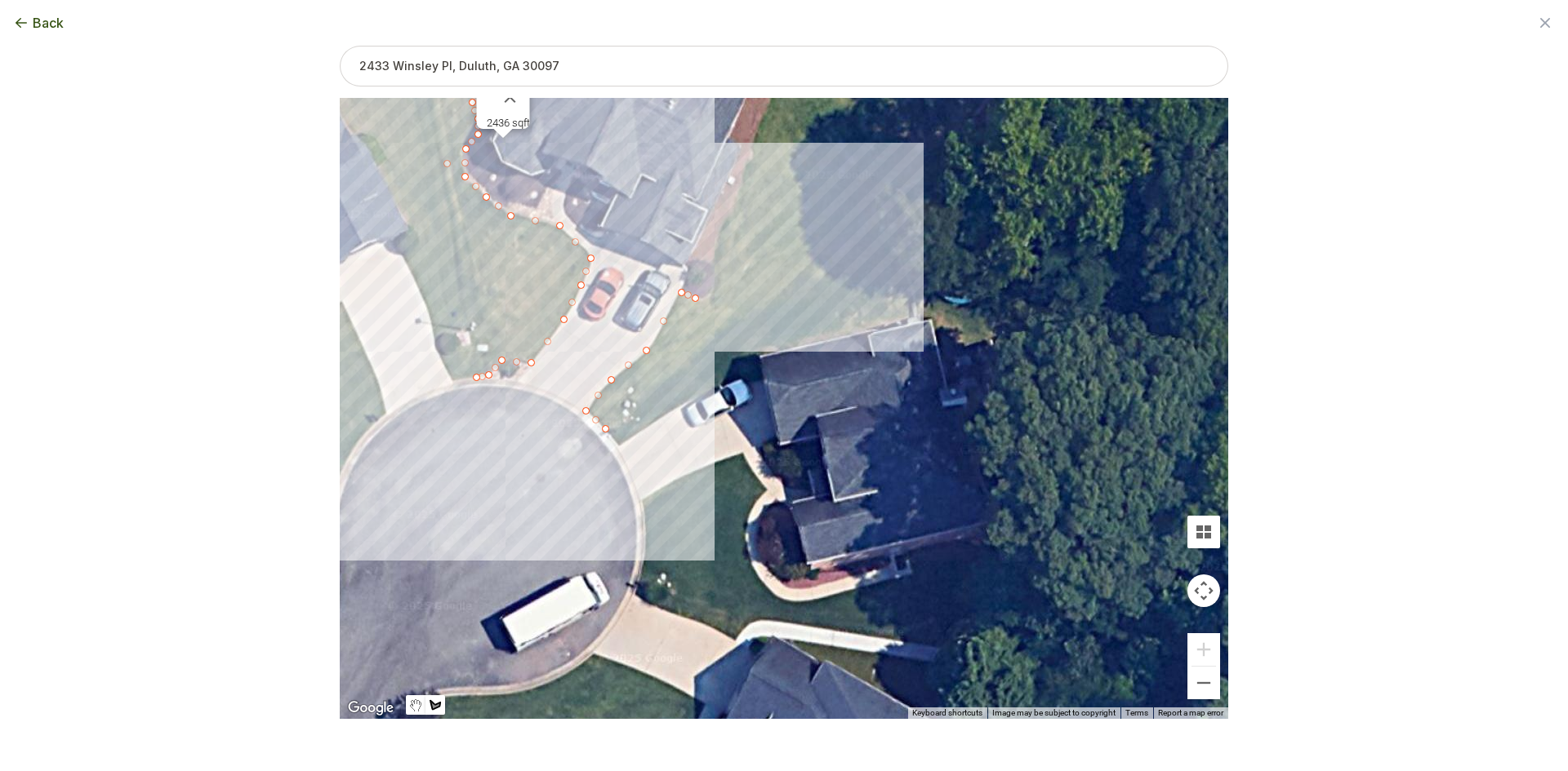
click at [709, 296] on div at bounding box center [784, 408] width 888 height 621
click at [717, 276] on div at bounding box center [784, 408] width 888 height 621
click at [716, 258] on div at bounding box center [784, 408] width 888 height 621
click at [734, 206] on div at bounding box center [784, 408] width 888 height 621
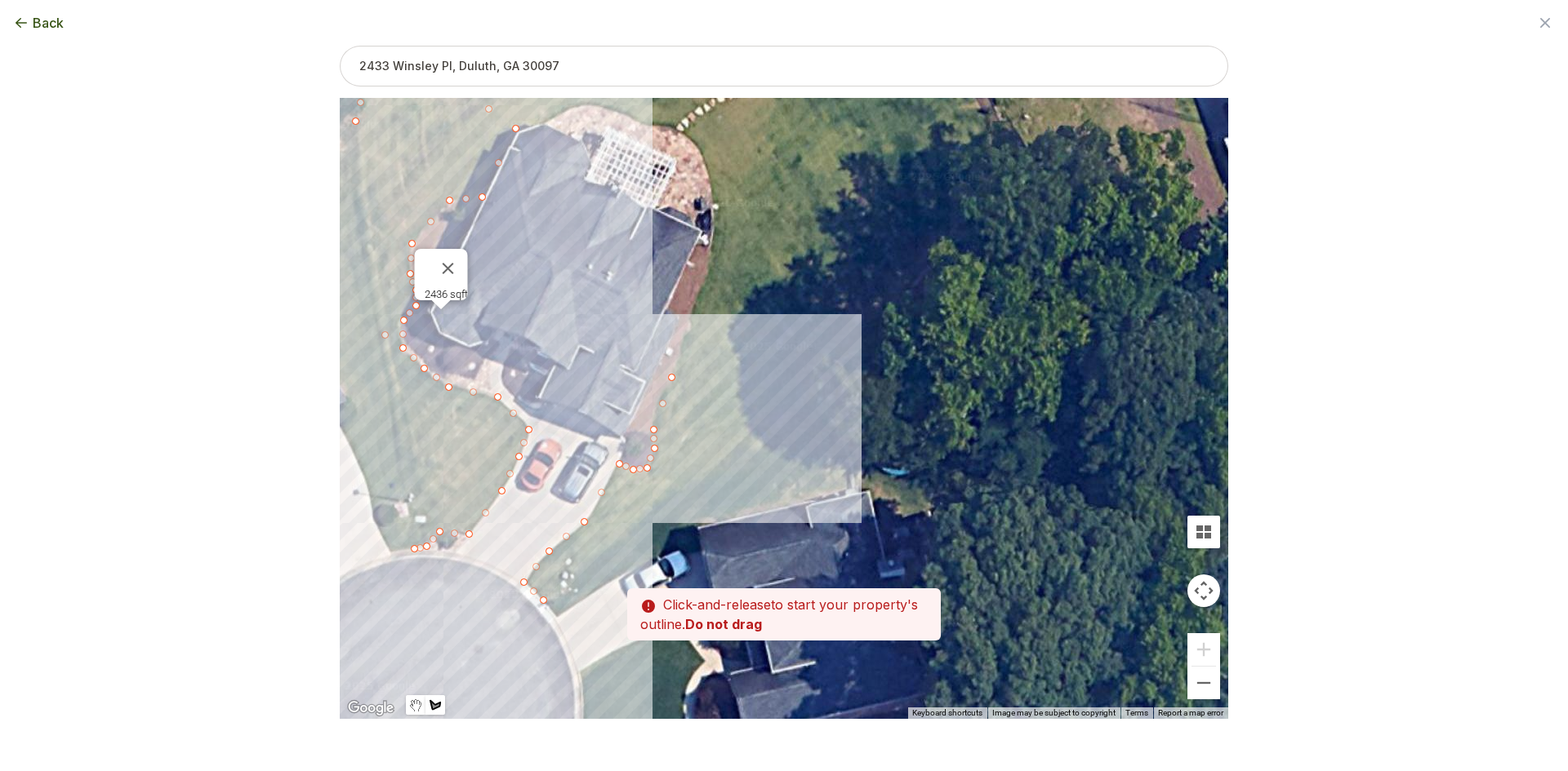
drag, startPoint x: 737, startPoint y: 190, endPoint x: 681, endPoint y: 351, distance: 170.5
click at [681, 351] on div at bounding box center [784, 408] width 888 height 621
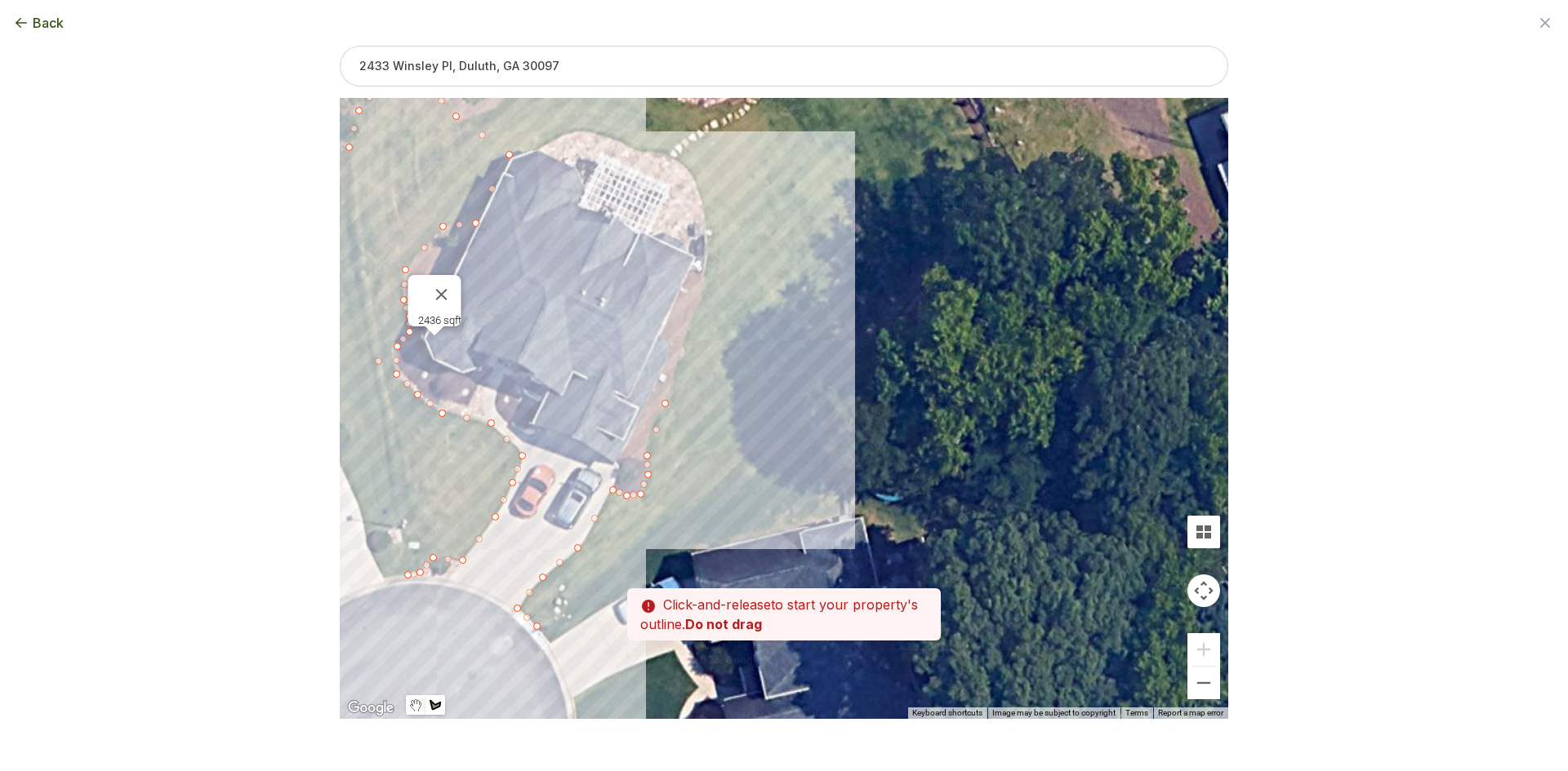
click at [706, 274] on div at bounding box center [784, 408] width 888 height 621
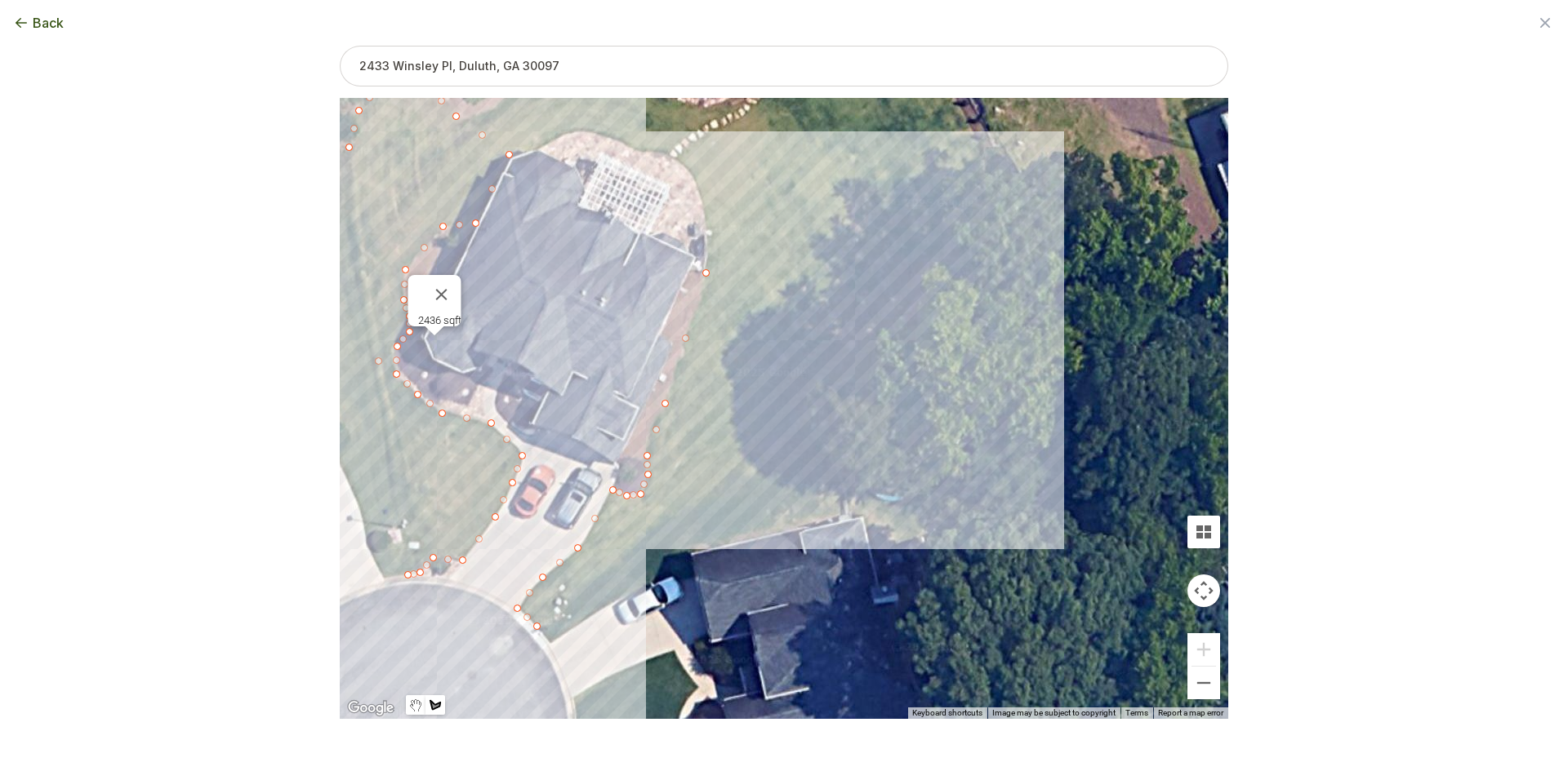
click at [862, 359] on div at bounding box center [784, 408] width 888 height 621
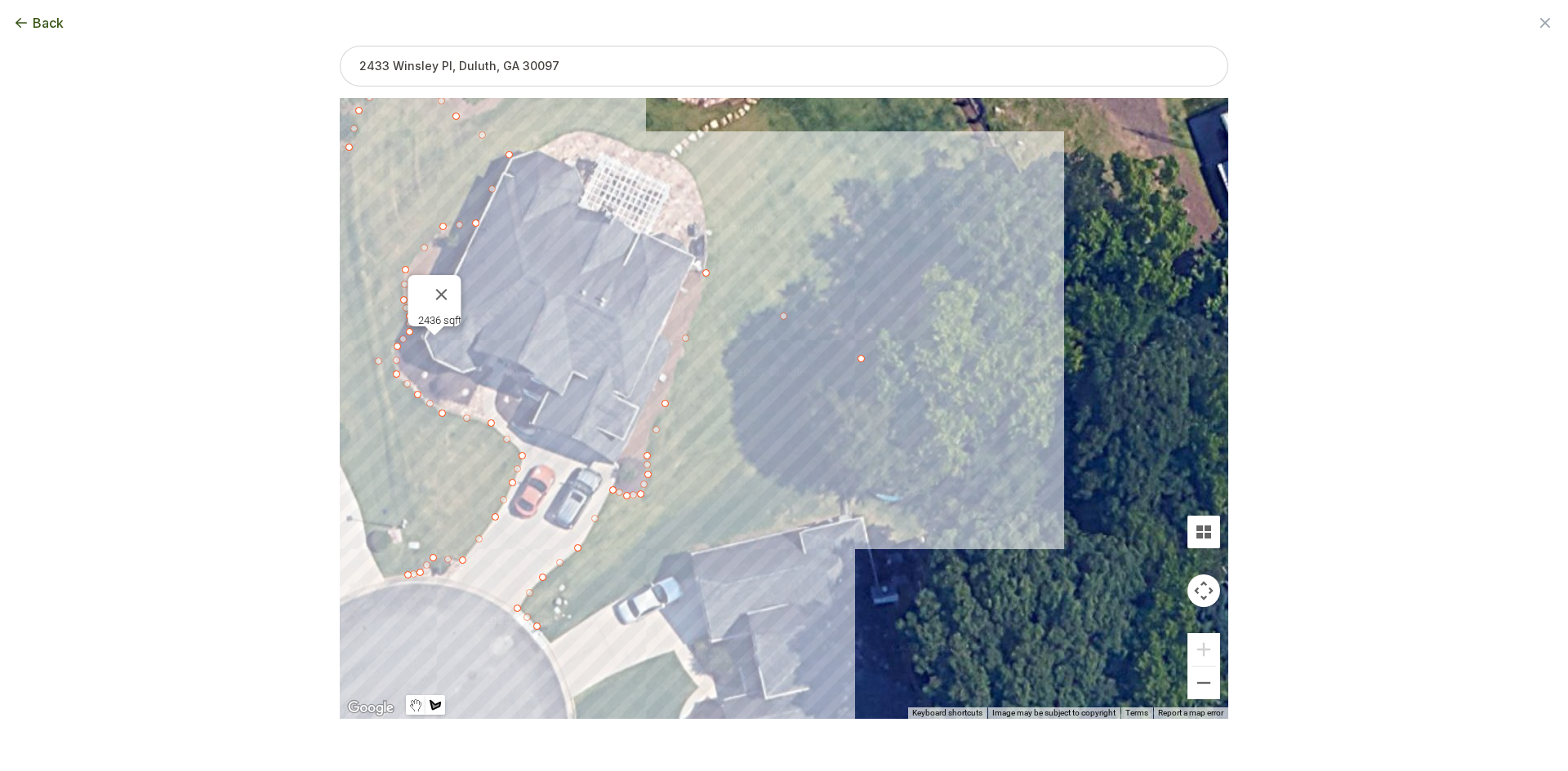
click at [533, 627] on div at bounding box center [784, 408] width 888 height 621
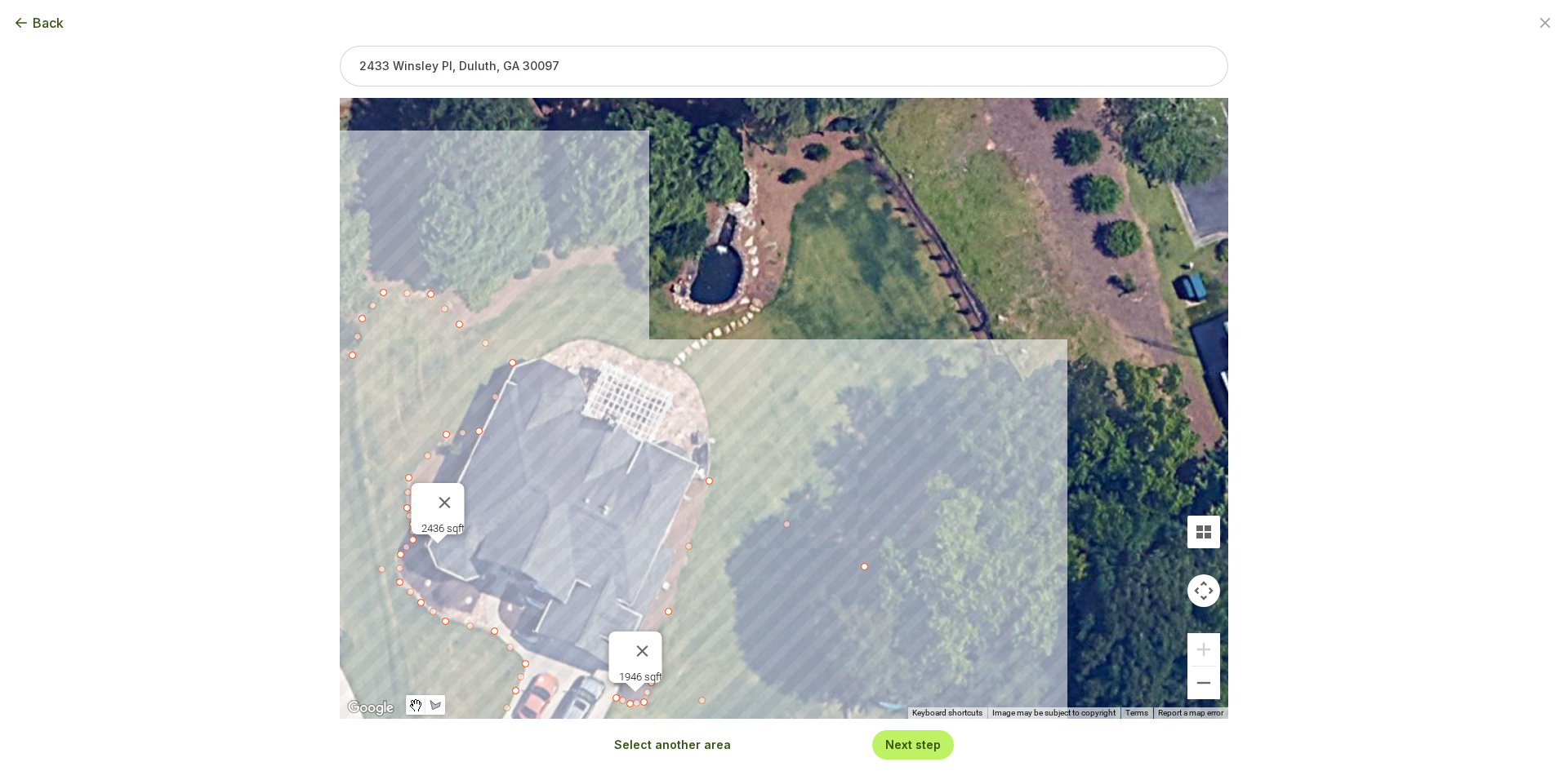
drag, startPoint x: 574, startPoint y: 326, endPoint x: 577, endPoint y: 549, distance: 223.0
click at [577, 549] on div "2436 sqft 1946 sqft" at bounding box center [784, 408] width 888 height 621
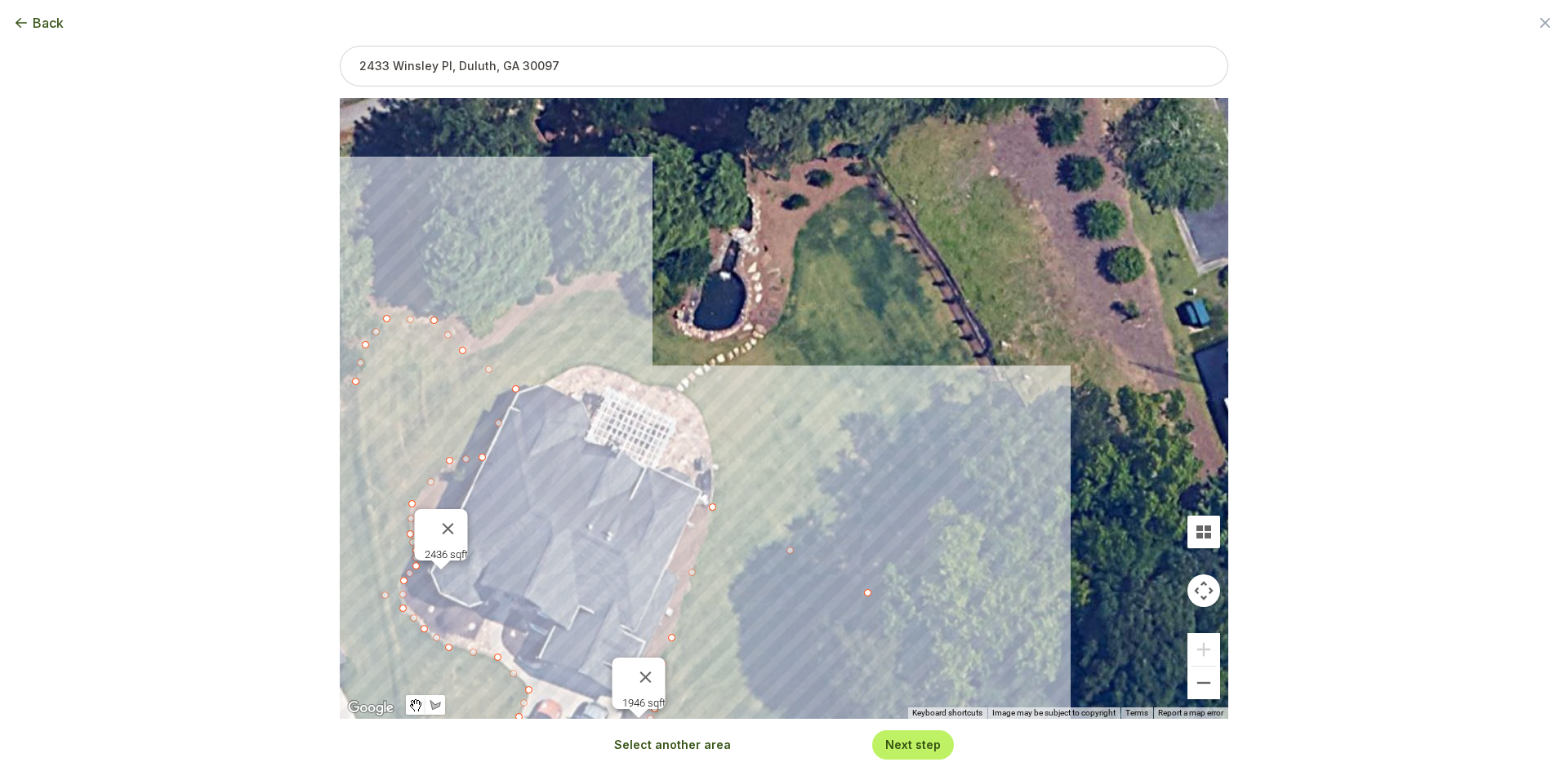
drag, startPoint x: 583, startPoint y: 469, endPoint x: 585, endPoint y: 489, distance: 20.1
click at [585, 489] on div "2436 sqft 1946 sqft" at bounding box center [784, 408] width 888 height 621
click at [643, 752] on button "Select another area" at bounding box center [672, 745] width 117 height 17
click at [521, 388] on div at bounding box center [784, 408] width 888 height 621
click at [471, 352] on div at bounding box center [784, 408] width 888 height 621
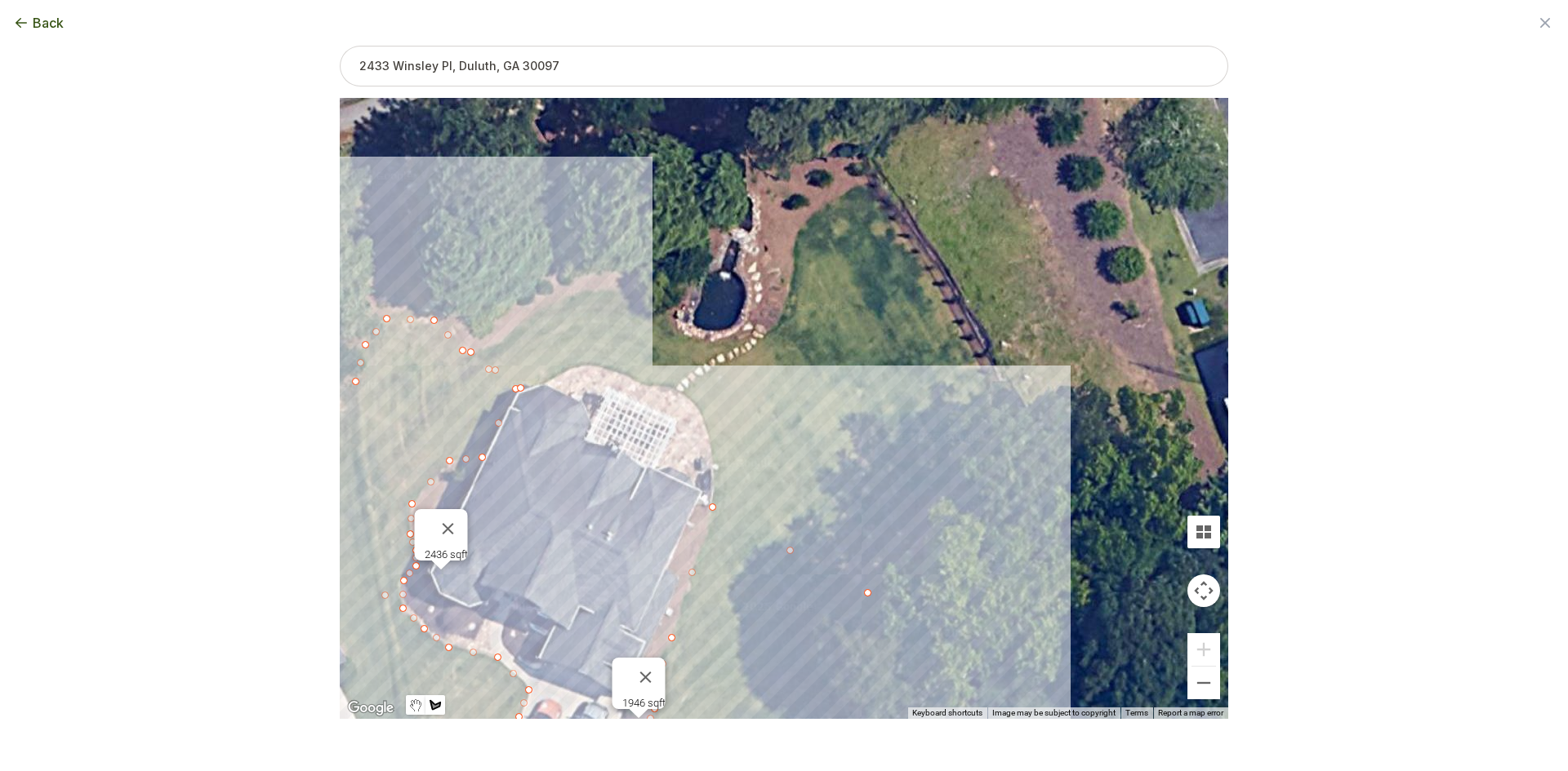
click at [517, 328] on div at bounding box center [784, 408] width 888 height 621
click at [549, 304] on div at bounding box center [784, 408] width 888 height 621
click at [584, 293] on div at bounding box center [784, 408] width 888 height 621
click at [626, 294] on div at bounding box center [784, 408] width 888 height 621
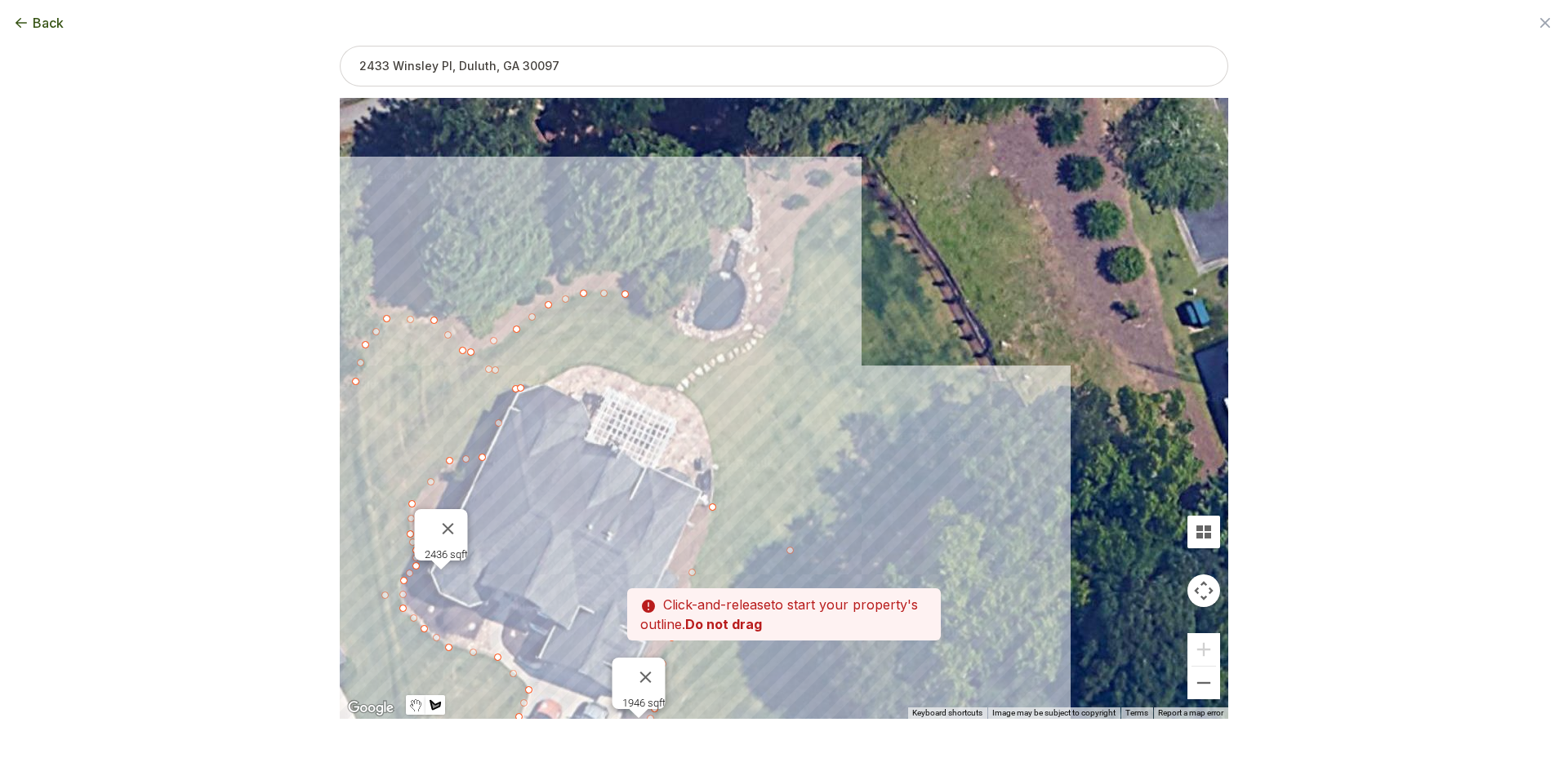
click at [660, 313] on div at bounding box center [784, 408] width 888 height 621
click at [674, 324] on div at bounding box center [784, 408] width 888 height 621
click at [690, 337] on div at bounding box center [784, 408] width 888 height 621
click at [725, 340] on div at bounding box center [784, 408] width 888 height 621
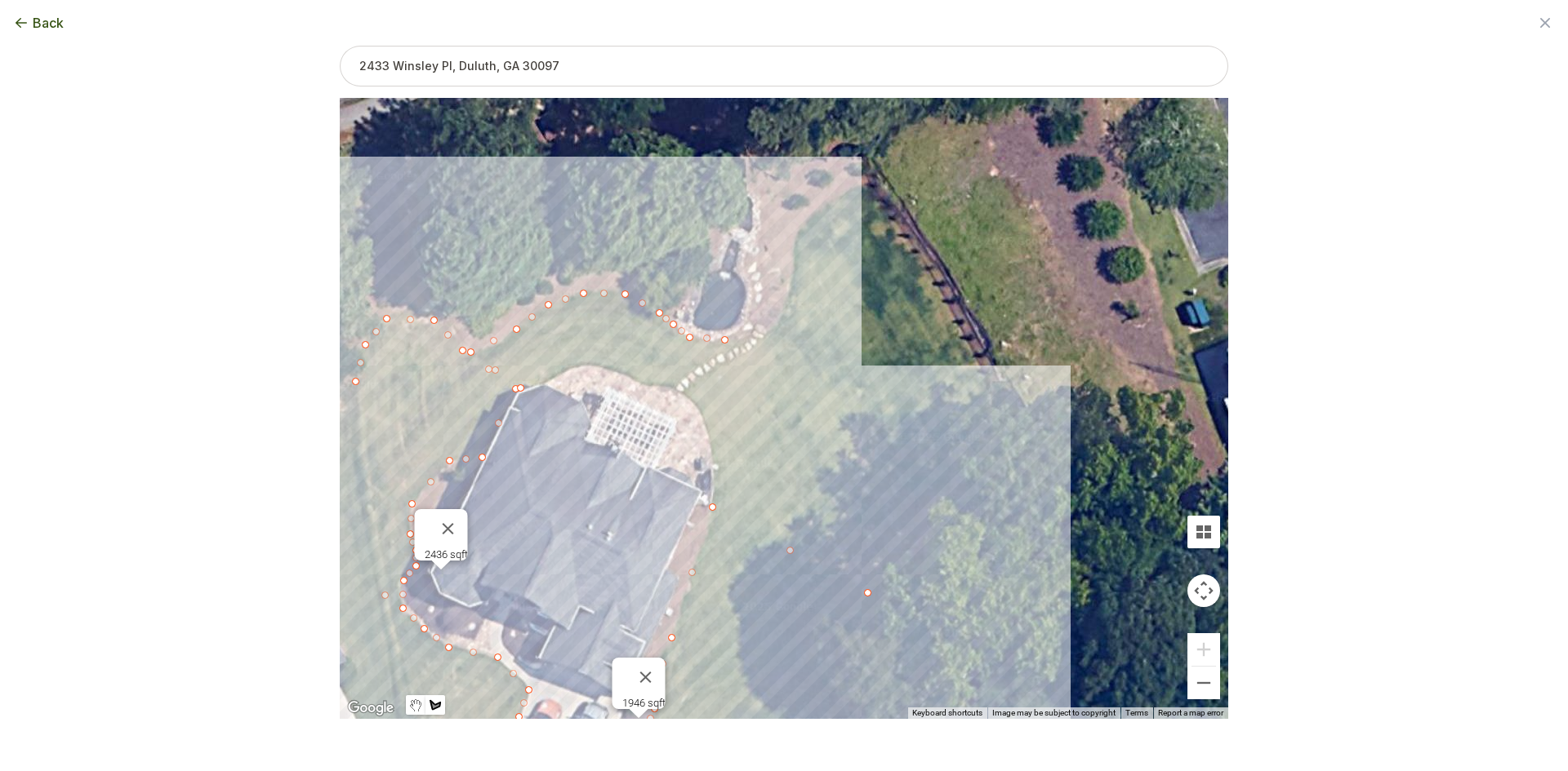
click at [762, 332] on div at bounding box center [784, 408] width 888 height 621
click at [779, 323] on div at bounding box center [784, 408] width 888 height 621
click at [794, 269] on div at bounding box center [784, 408] width 888 height 621
click at [794, 238] on div at bounding box center [784, 408] width 888 height 621
click at [810, 215] on div at bounding box center [784, 408] width 888 height 621
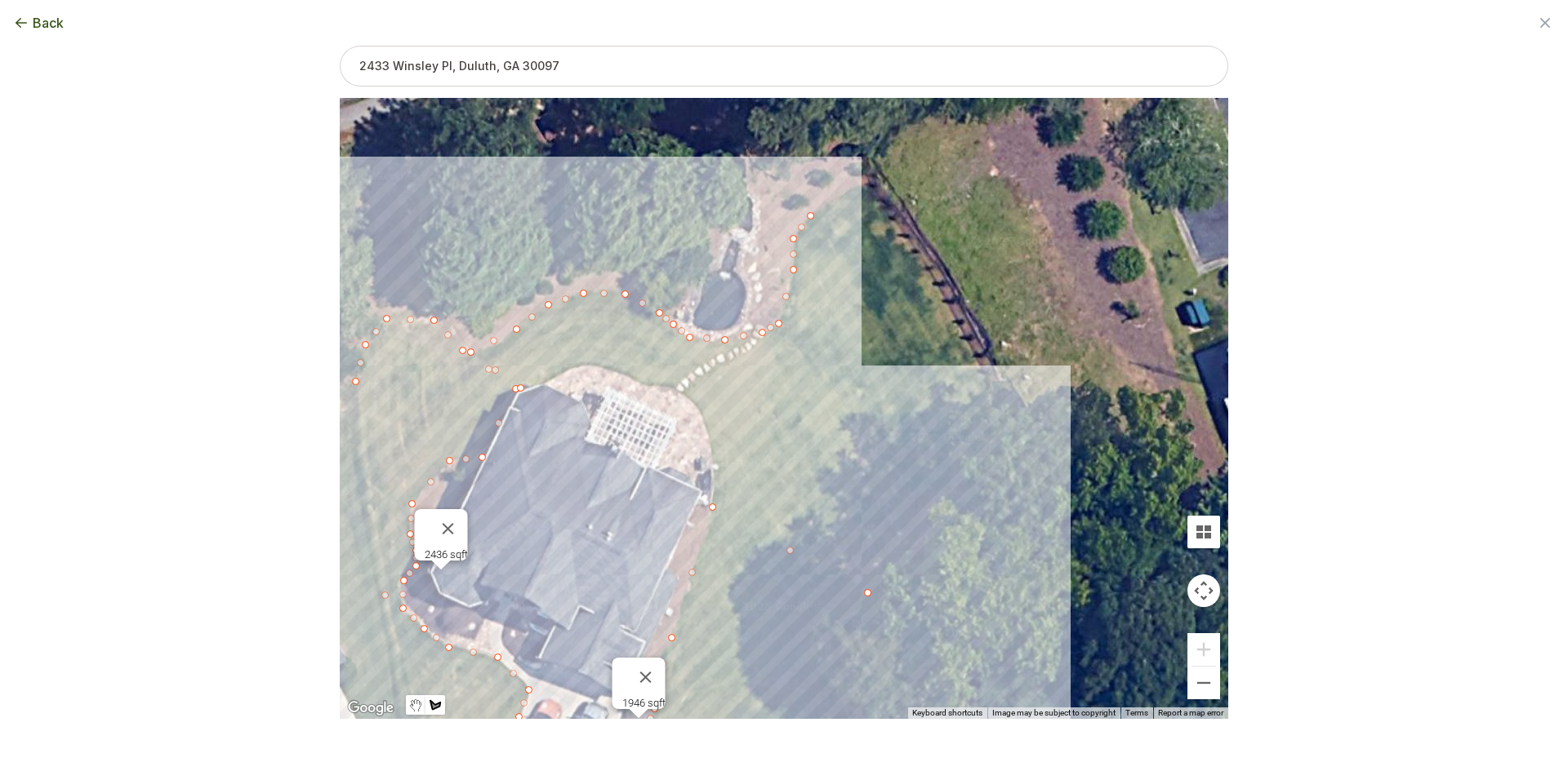
click at [837, 199] on div at bounding box center [784, 408] width 888 height 621
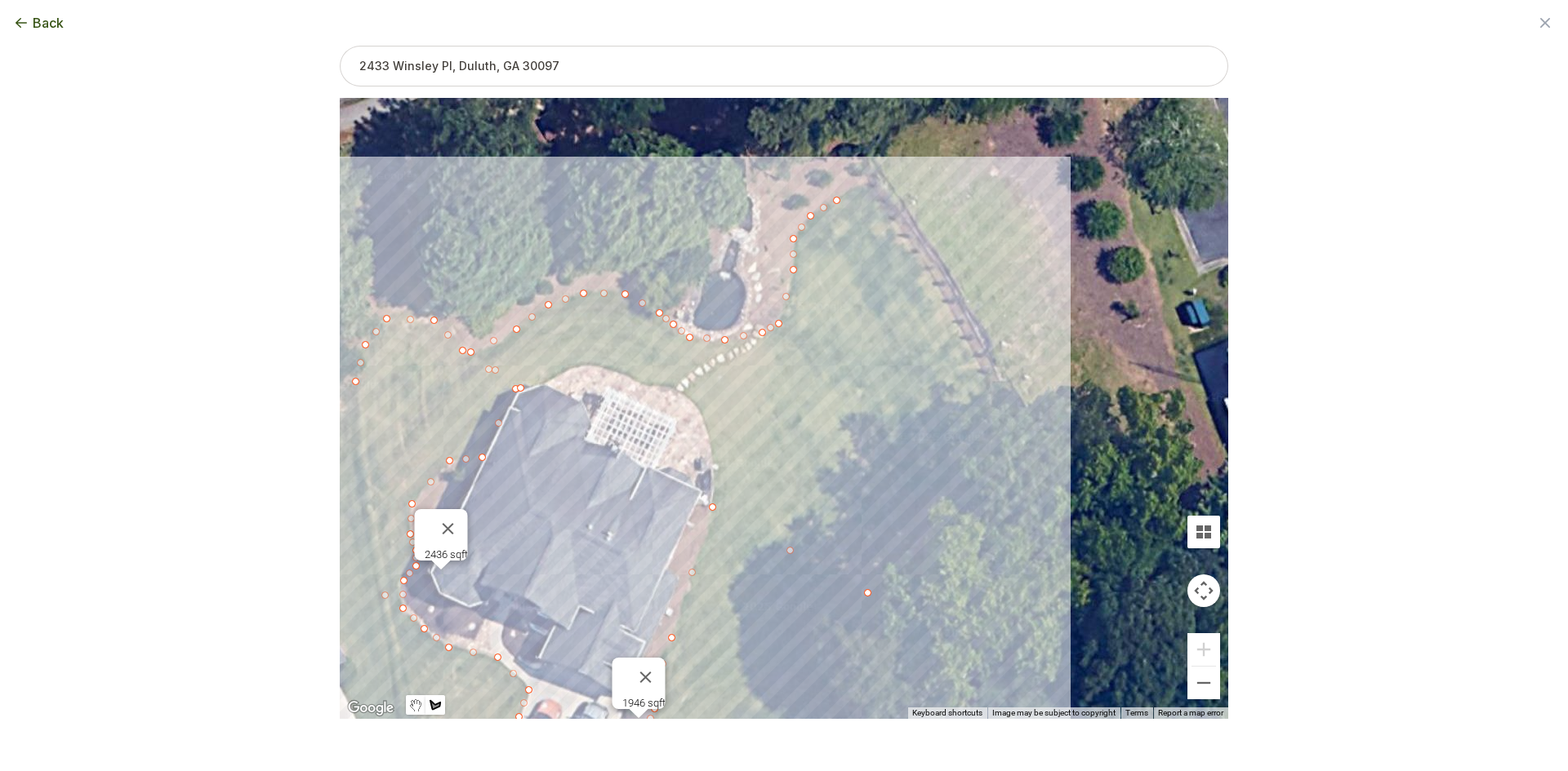
click at [876, 181] on div at bounding box center [784, 408] width 888 height 621
click at [1005, 410] on div at bounding box center [784, 408] width 888 height 621
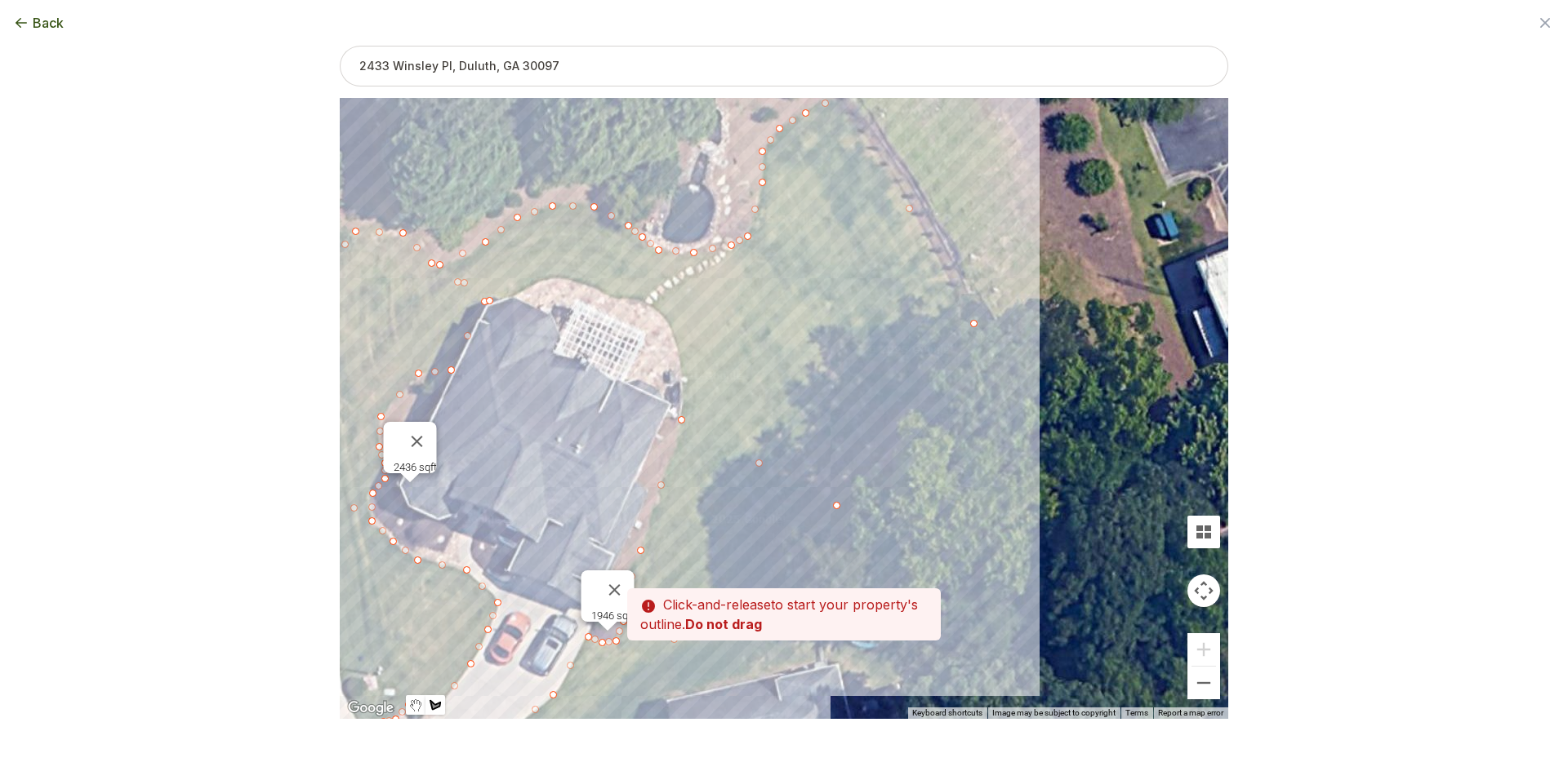
drag, startPoint x: 1011, startPoint y: 471, endPoint x: 975, endPoint y: 375, distance: 102.5
click at [975, 375] on div at bounding box center [784, 408] width 888 height 621
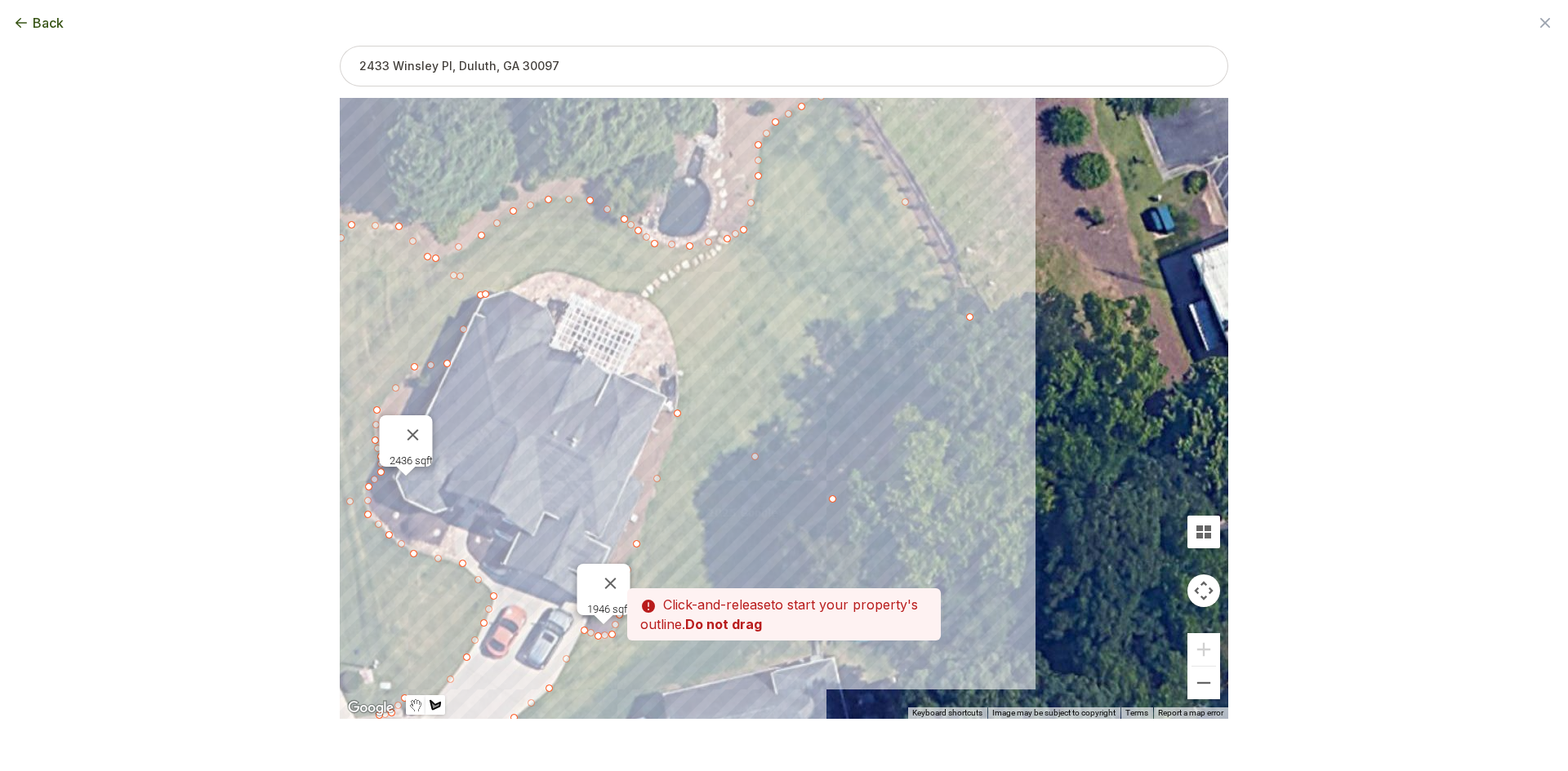
click at [967, 373] on div at bounding box center [784, 408] width 888 height 621
click at [838, 494] on div at bounding box center [784, 408] width 888 height 621
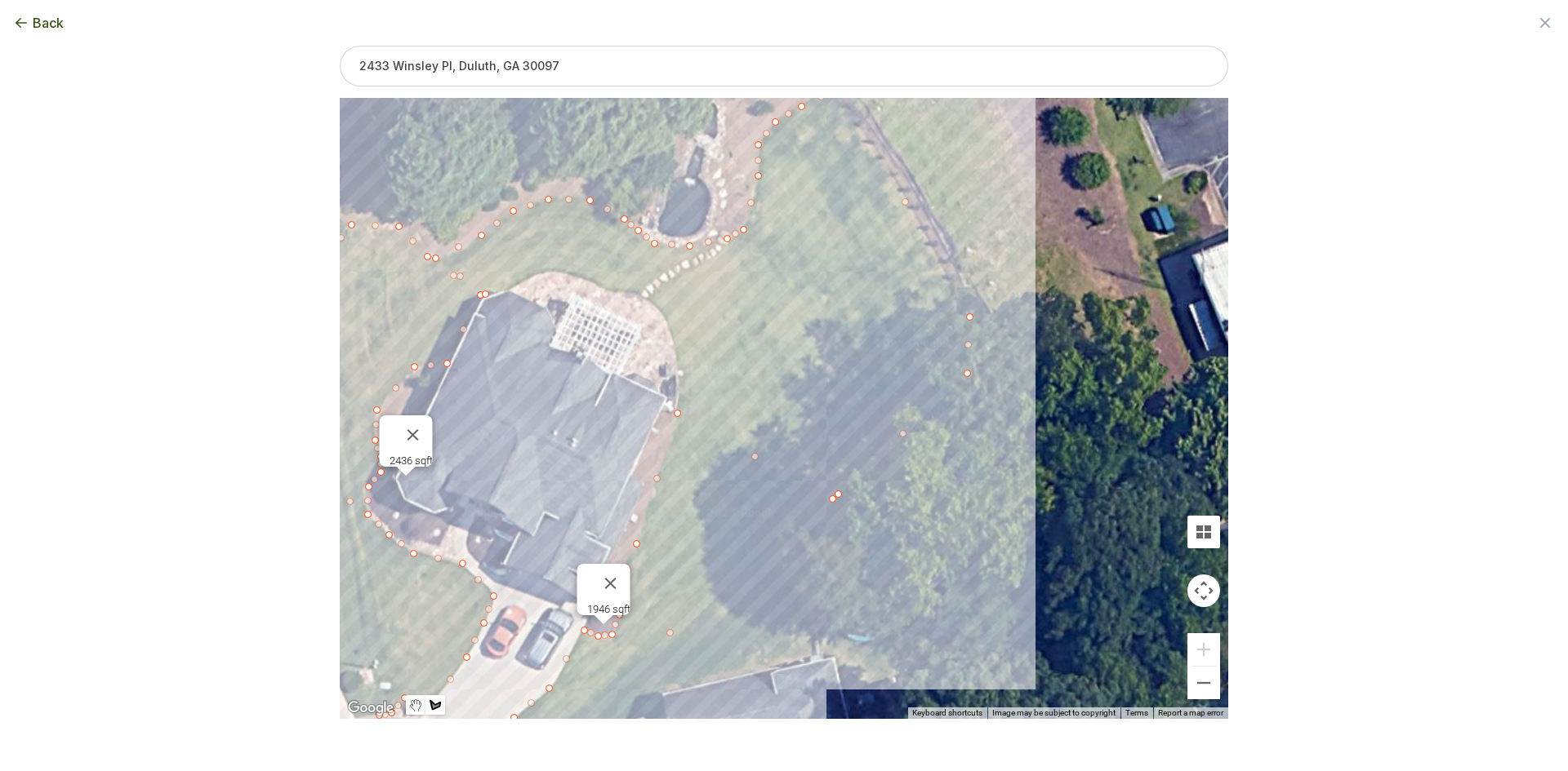
click at [677, 410] on div at bounding box center [784, 408] width 888 height 621
click at [680, 366] on div at bounding box center [784, 408] width 888 height 621
click at [674, 332] on div at bounding box center [784, 408] width 888 height 621
click at [666, 315] on div at bounding box center [784, 408] width 888 height 621
click at [646, 294] on div at bounding box center [784, 408] width 888 height 621
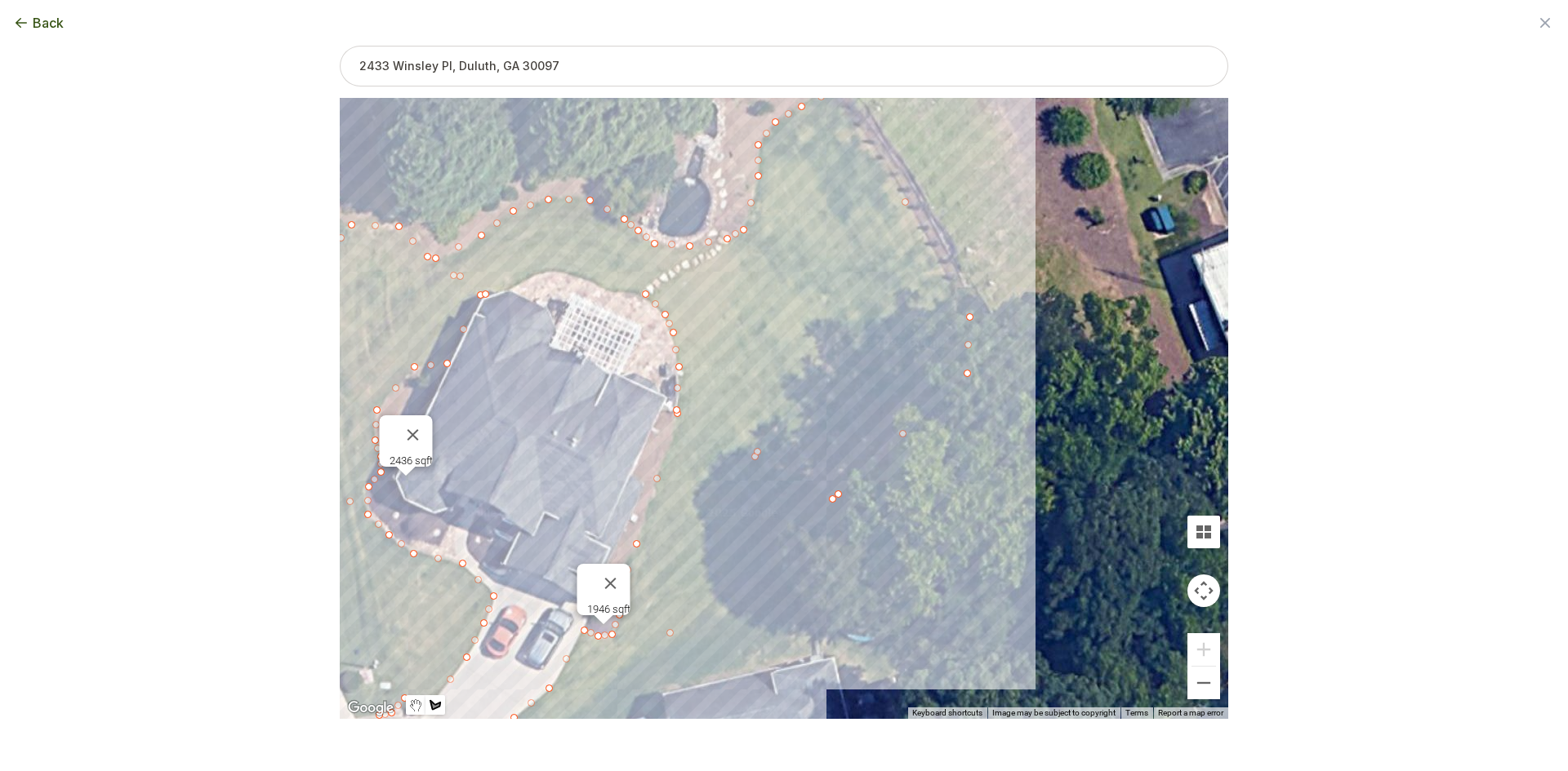
click at [616, 289] on div at bounding box center [784, 408] width 888 height 621
click at [579, 276] on div at bounding box center [784, 408] width 888 height 621
click at [546, 272] on div at bounding box center [784, 408] width 888 height 621
click at [487, 295] on div at bounding box center [784, 408] width 888 height 621
type input "9997"
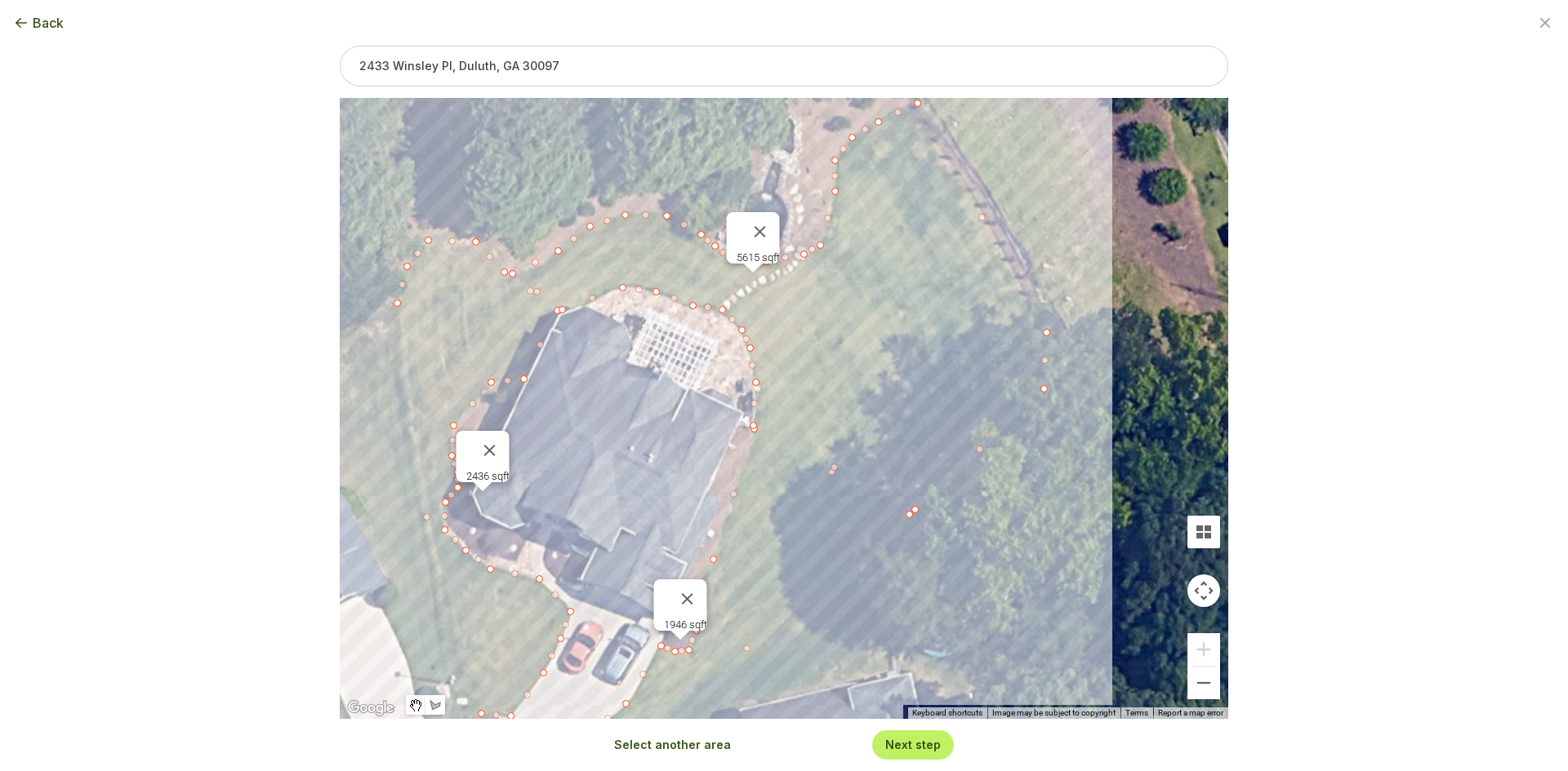
drag, startPoint x: 508, startPoint y: 380, endPoint x: 587, endPoint y: 400, distance: 81.5
click at [587, 400] on div "2436 sqft 1946 sqft 5615 sqft" at bounding box center [784, 408] width 888 height 621
